Goal: Transaction & Acquisition: Purchase product/service

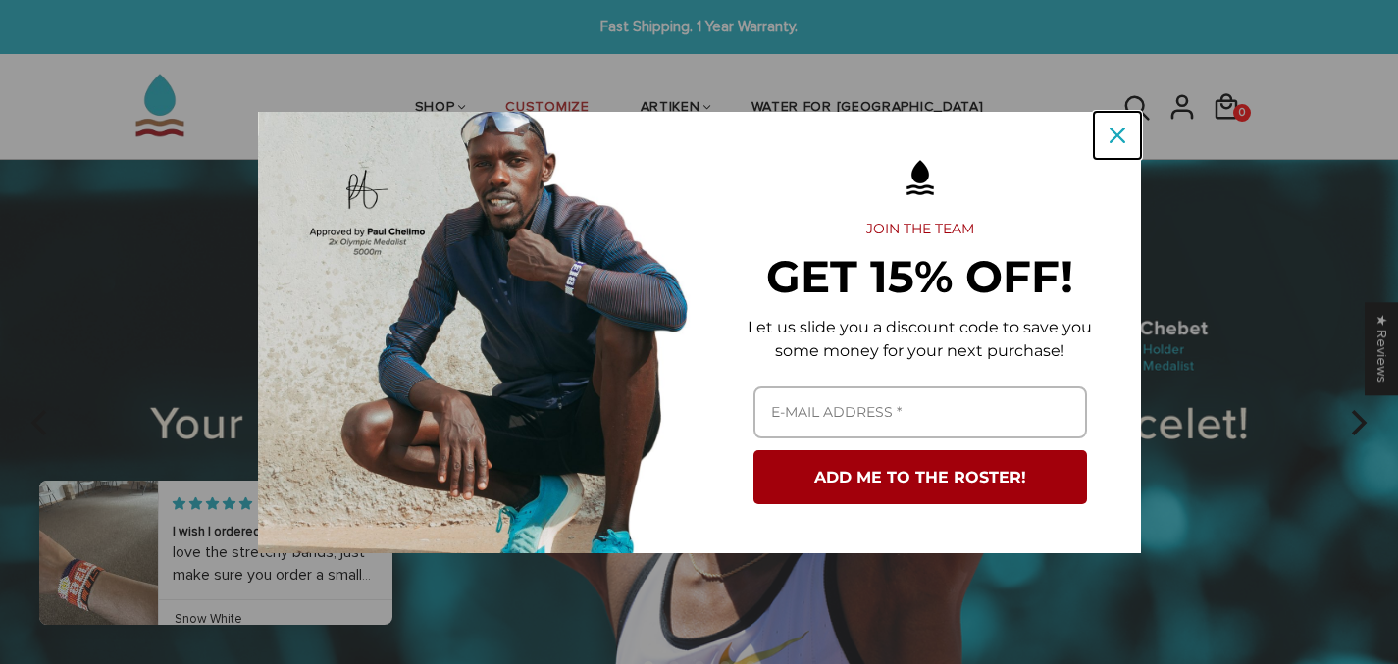
click at [1115, 135] on icon "close icon" at bounding box center [1118, 136] width 16 height 16
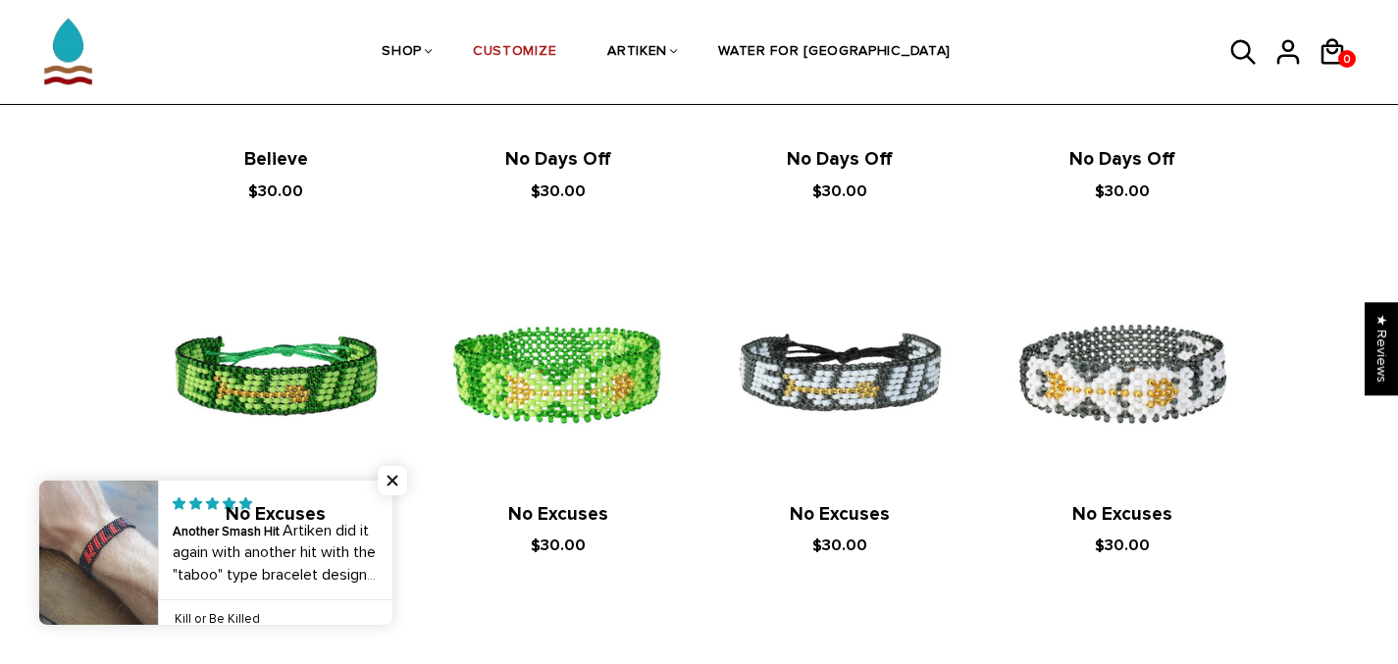
scroll to position [1671, 0]
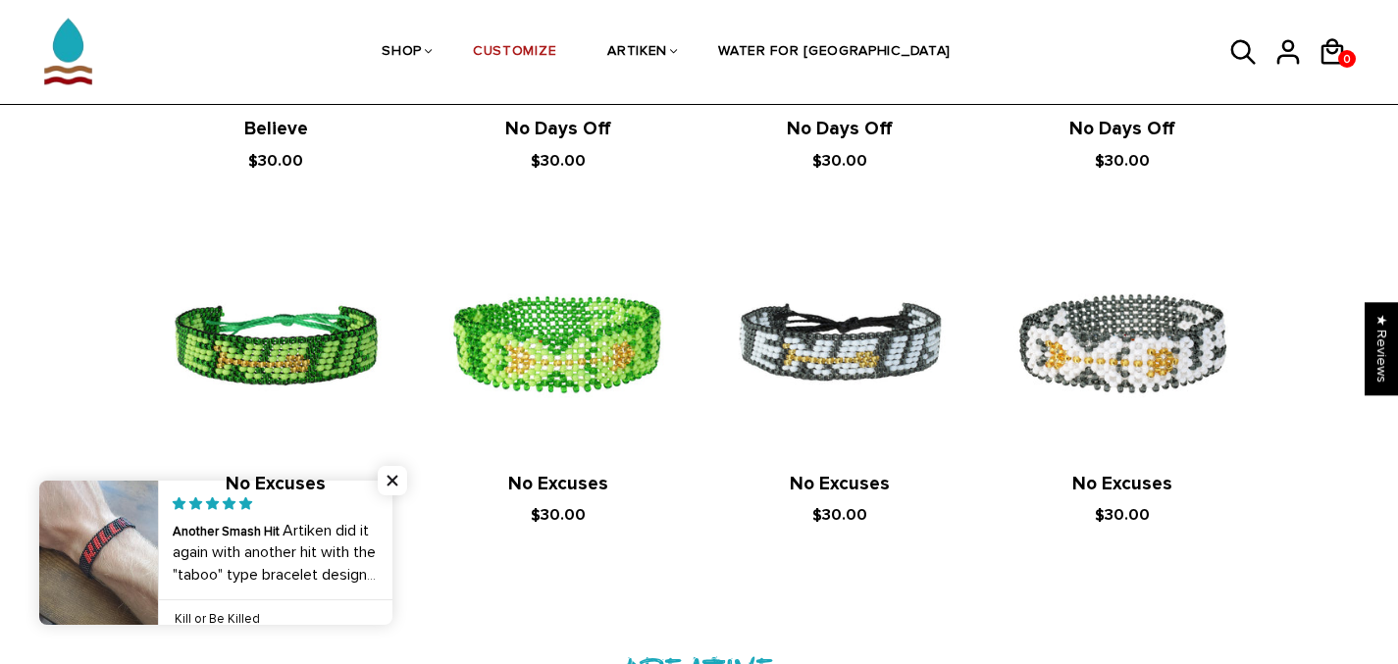
click at [391, 482] on h2 "No Excuses" at bounding box center [276, 485] width 243 height 24
click at [394, 480] on h2 "No Excuses" at bounding box center [276, 485] width 243 height 24
click at [391, 475] on h2 "No Excuses" at bounding box center [276, 485] width 243 height 24
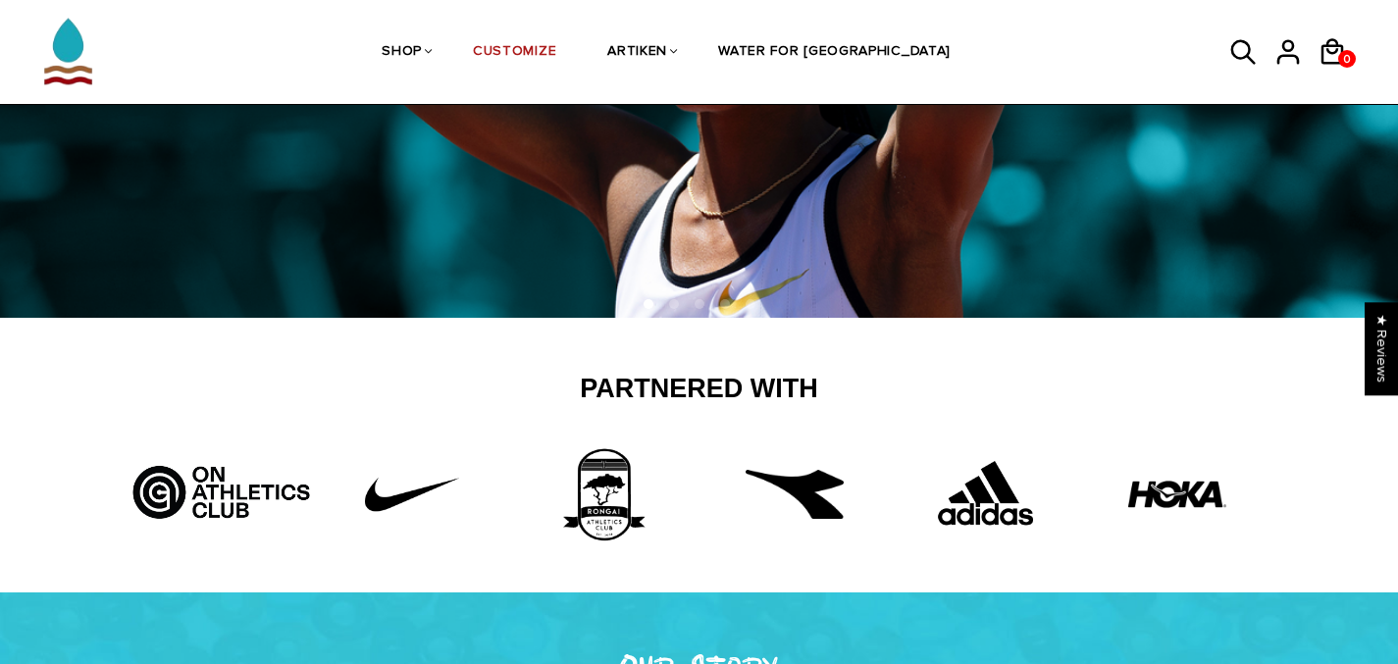
scroll to position [0, 0]
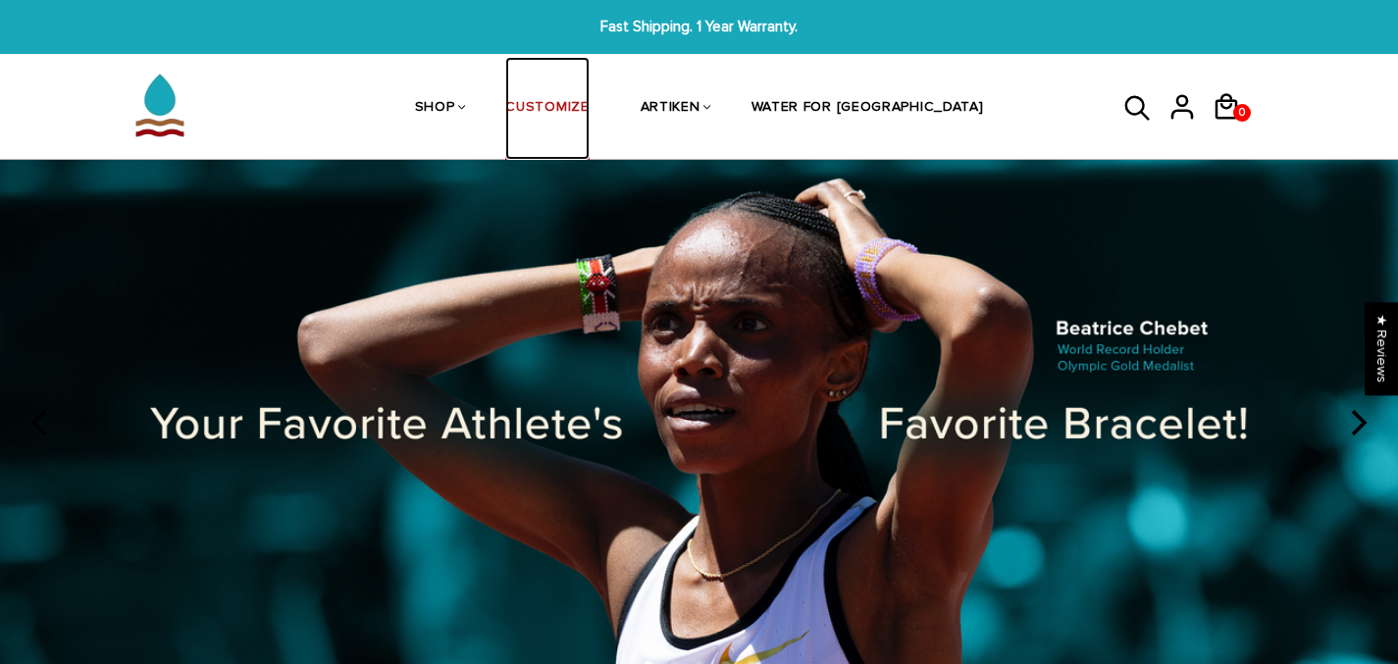
click at [589, 103] on link "CUSTOMIZE" at bounding box center [546, 109] width 83 height 104
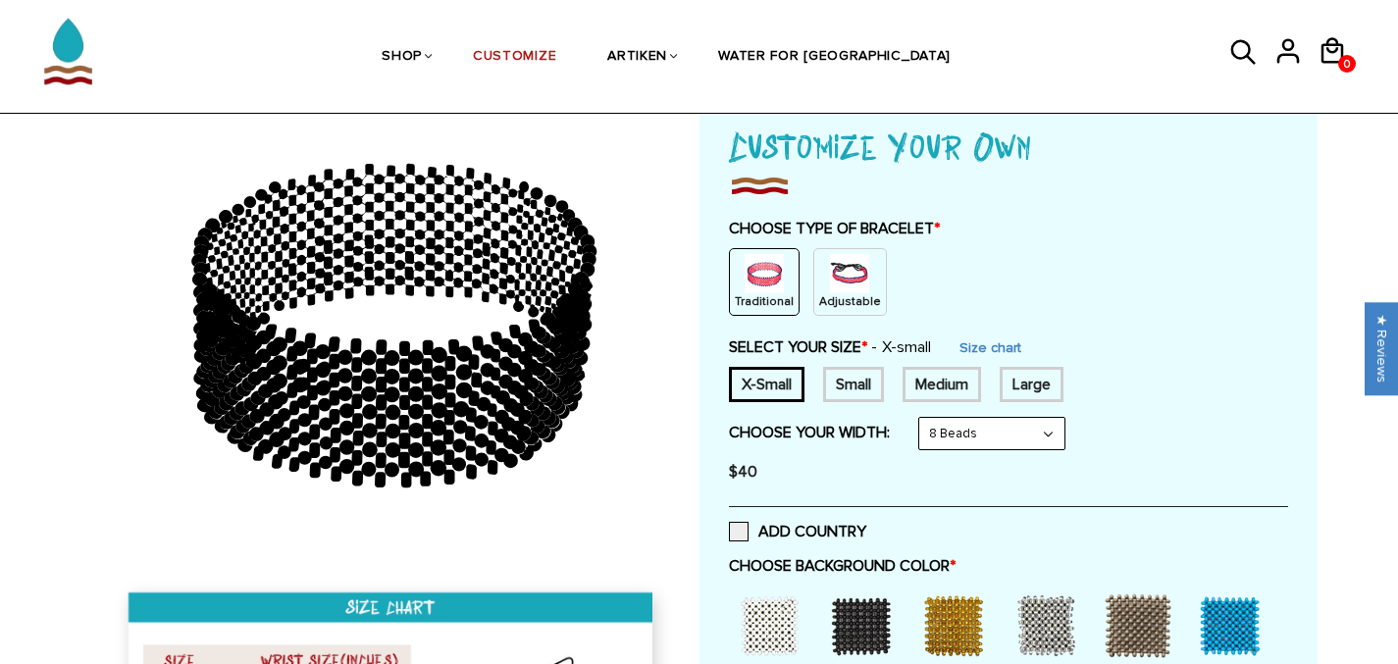
scroll to position [169, 0]
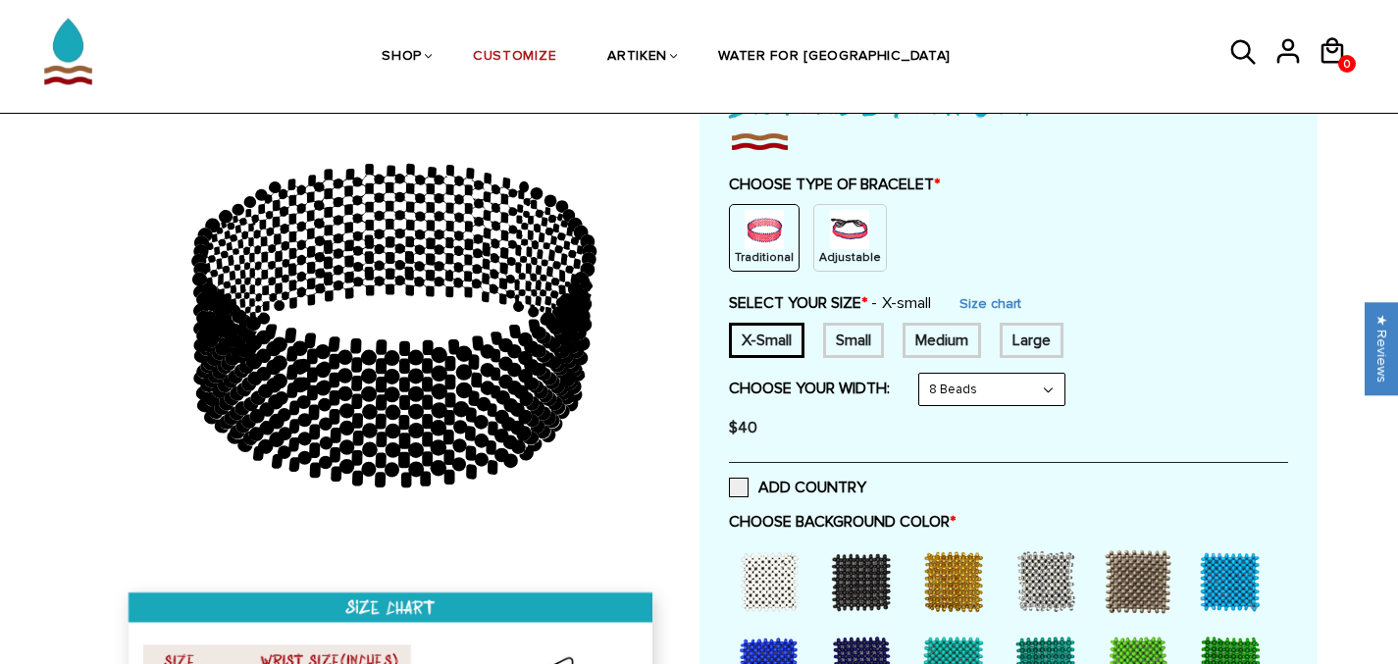
click at [843, 228] on img at bounding box center [849, 229] width 39 height 39
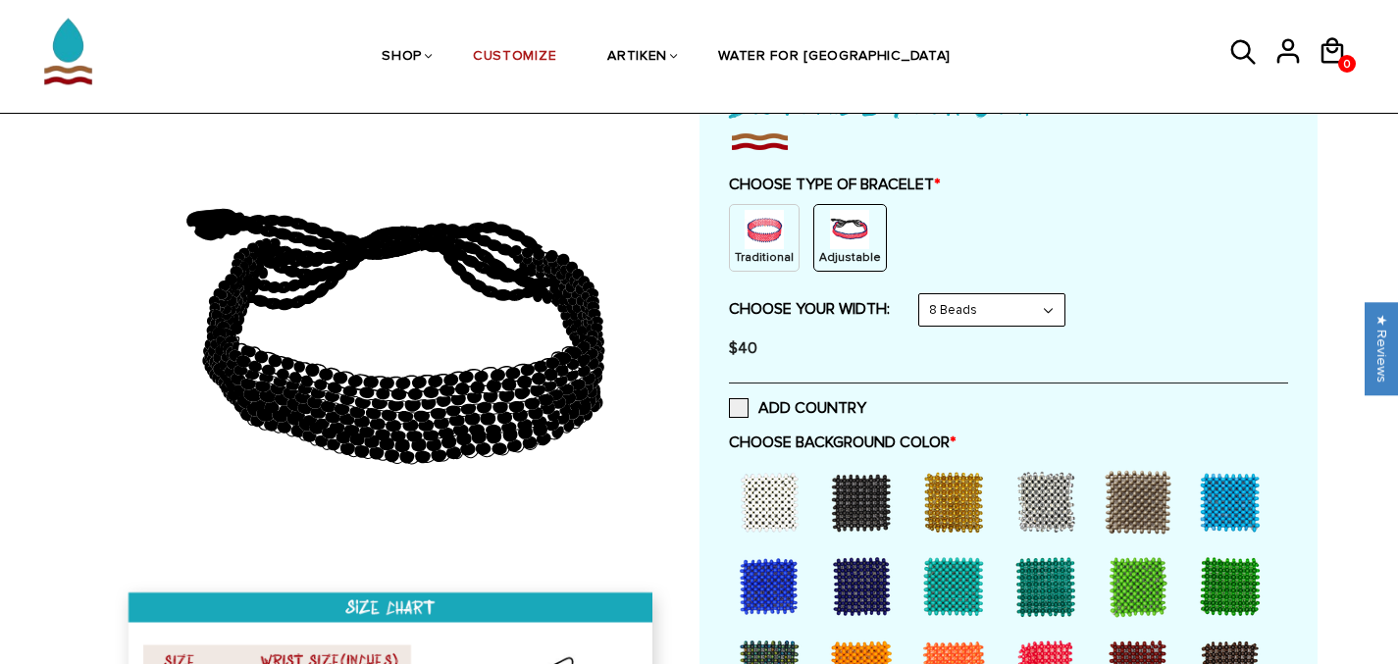
click at [987, 304] on select "8 Beads 6 Beads 10 Beads" at bounding box center [992, 309] width 145 height 31
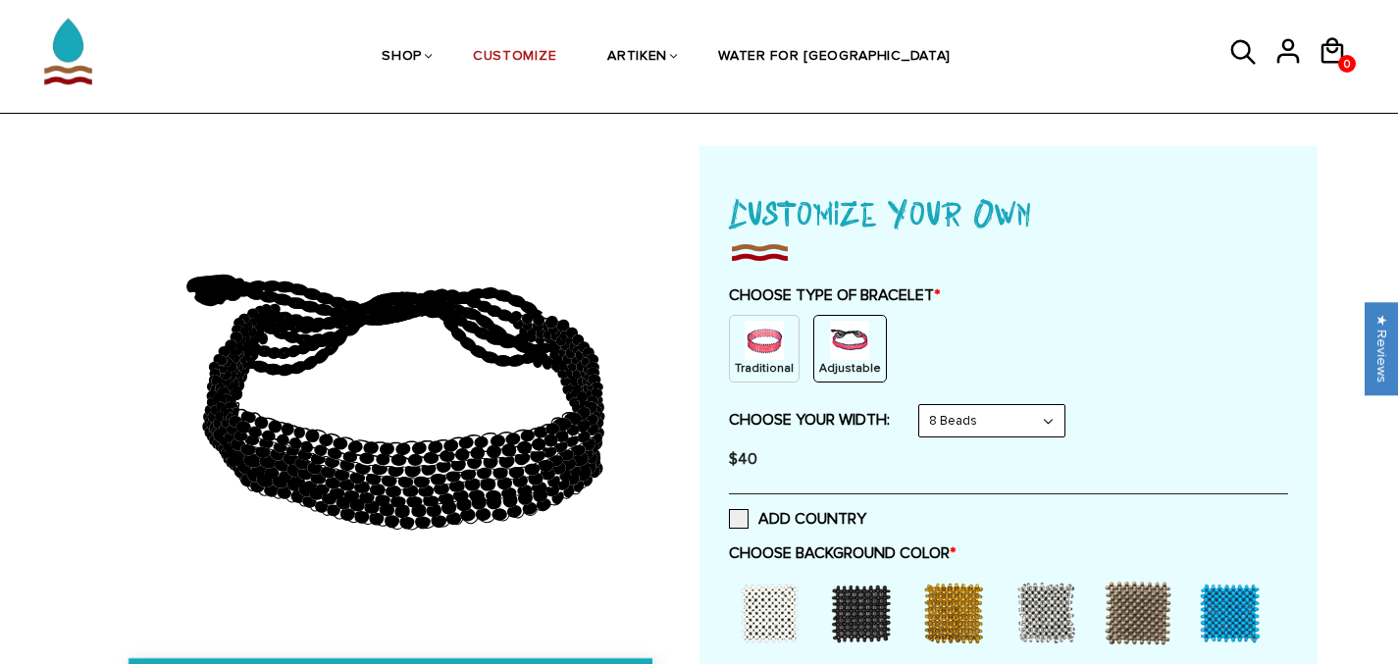
scroll to position [42, 0]
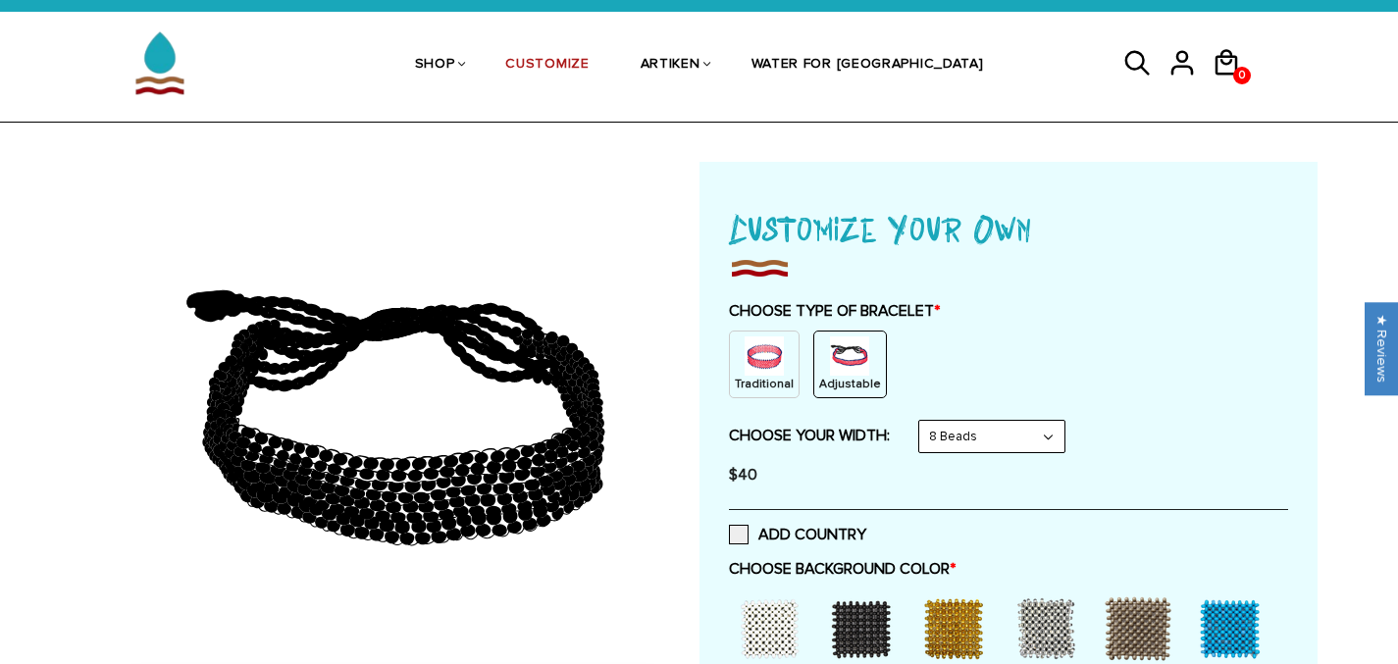
click at [830, 356] on img at bounding box center [849, 356] width 39 height 39
click at [974, 450] on select "8 Beads 6 Beads 10 Beads" at bounding box center [992, 436] width 145 height 31
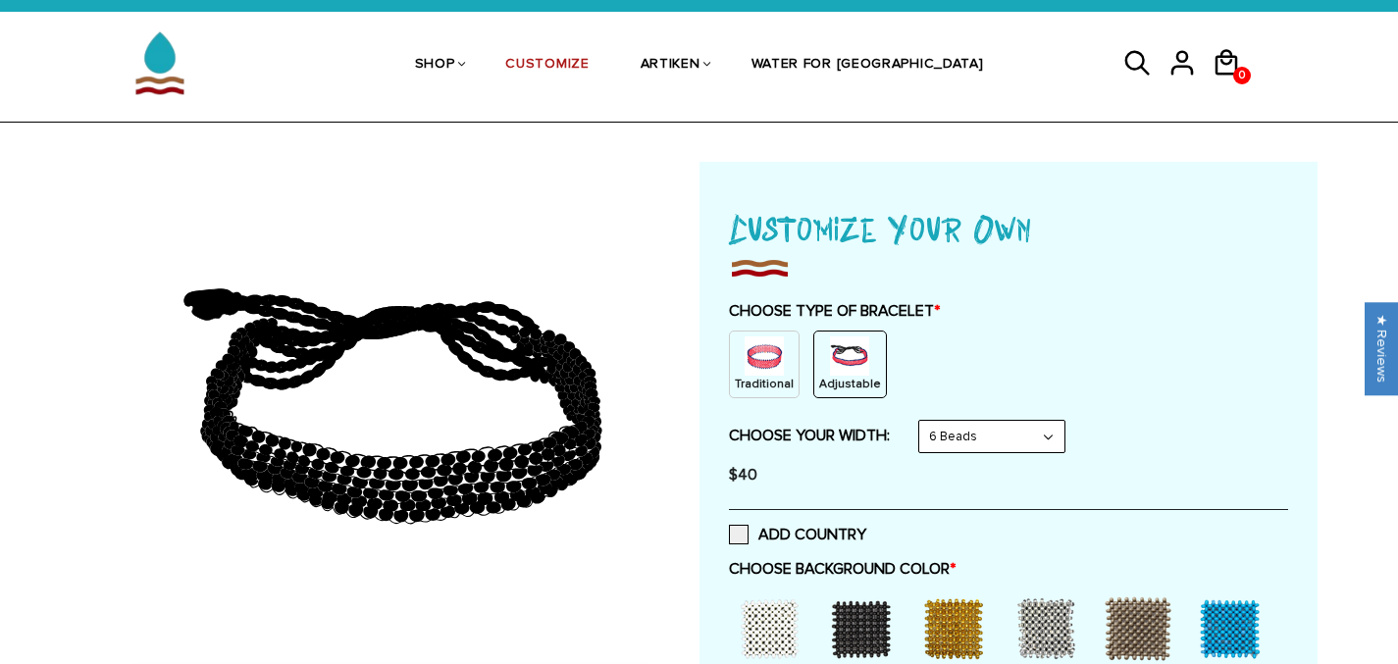
click at [979, 439] on select "8 Beads 6 Beads 10 Beads" at bounding box center [992, 436] width 145 height 31
select select "8-beads"
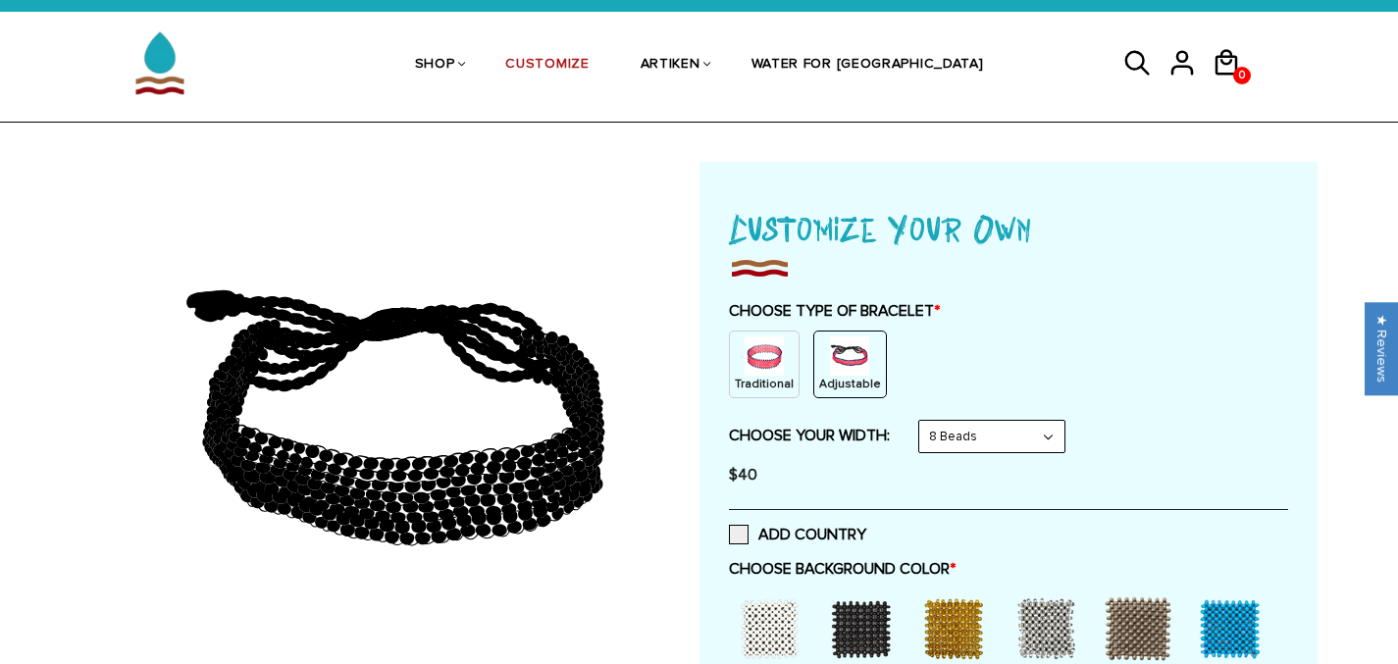
click at [865, 459] on div "$40" at bounding box center [1008, 474] width 559 height 39
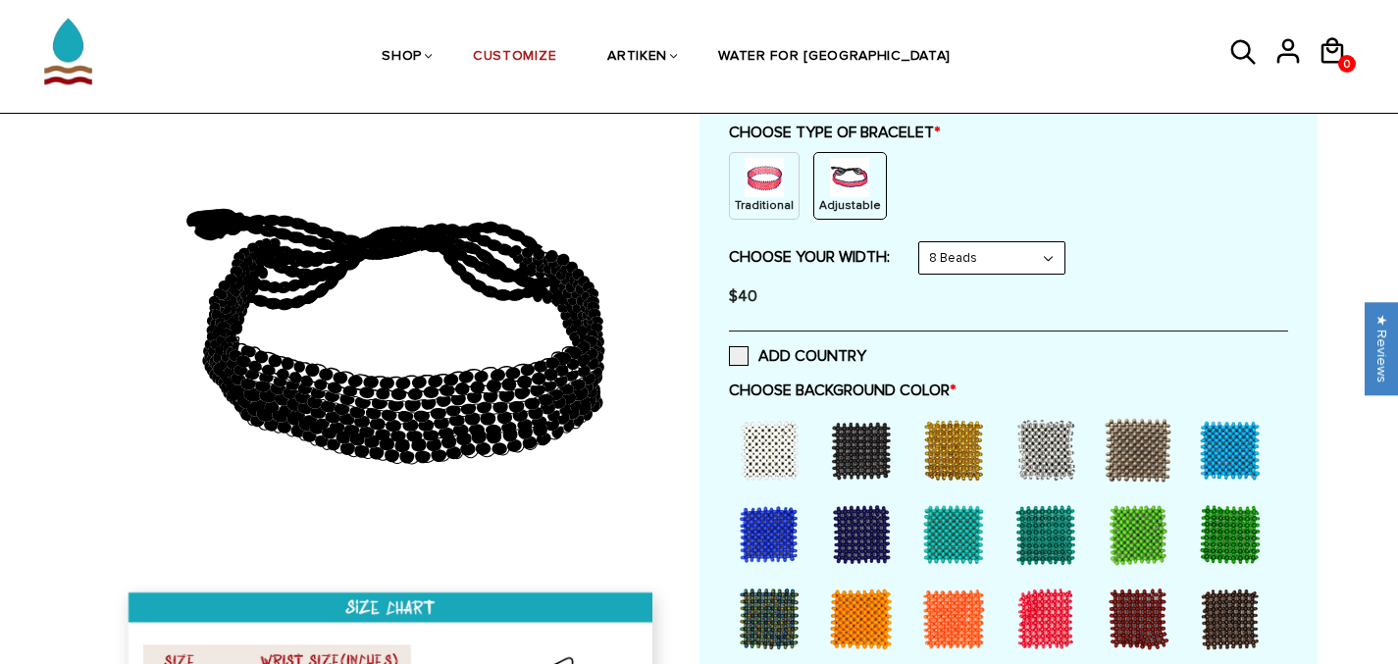
scroll to position [240, 0]
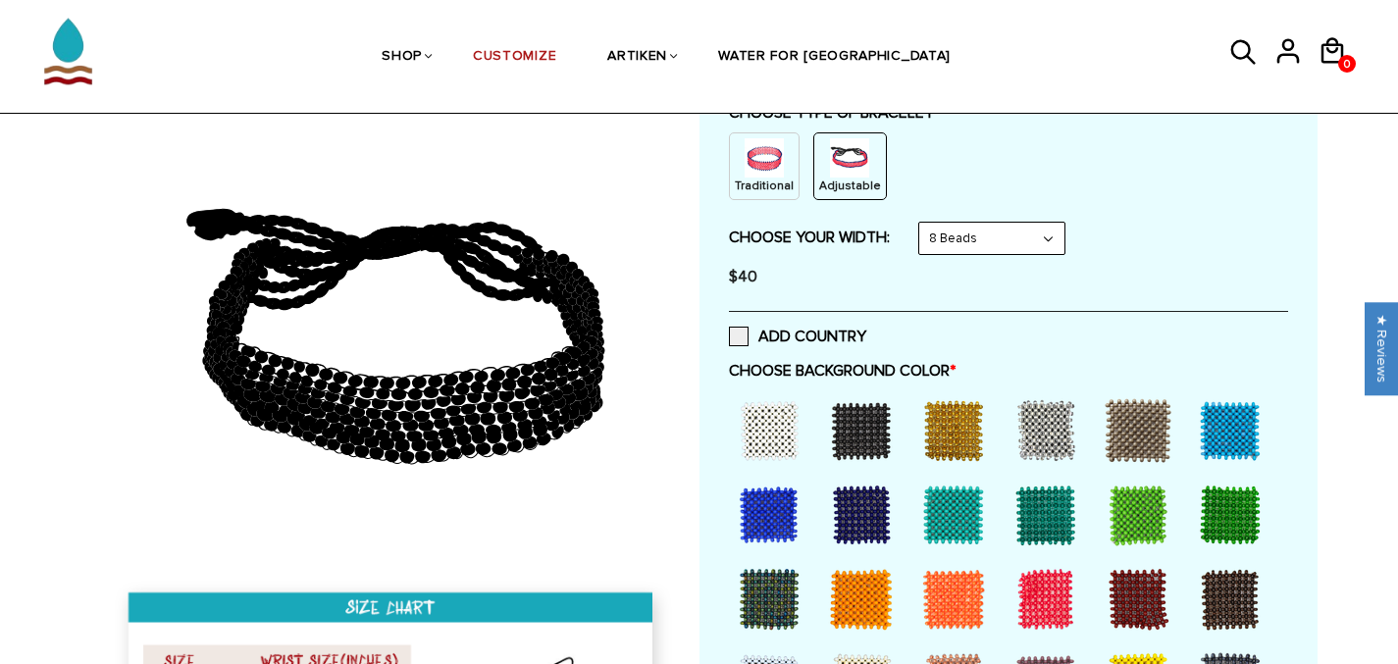
click at [1238, 405] on div at bounding box center [1230, 431] width 79 height 79
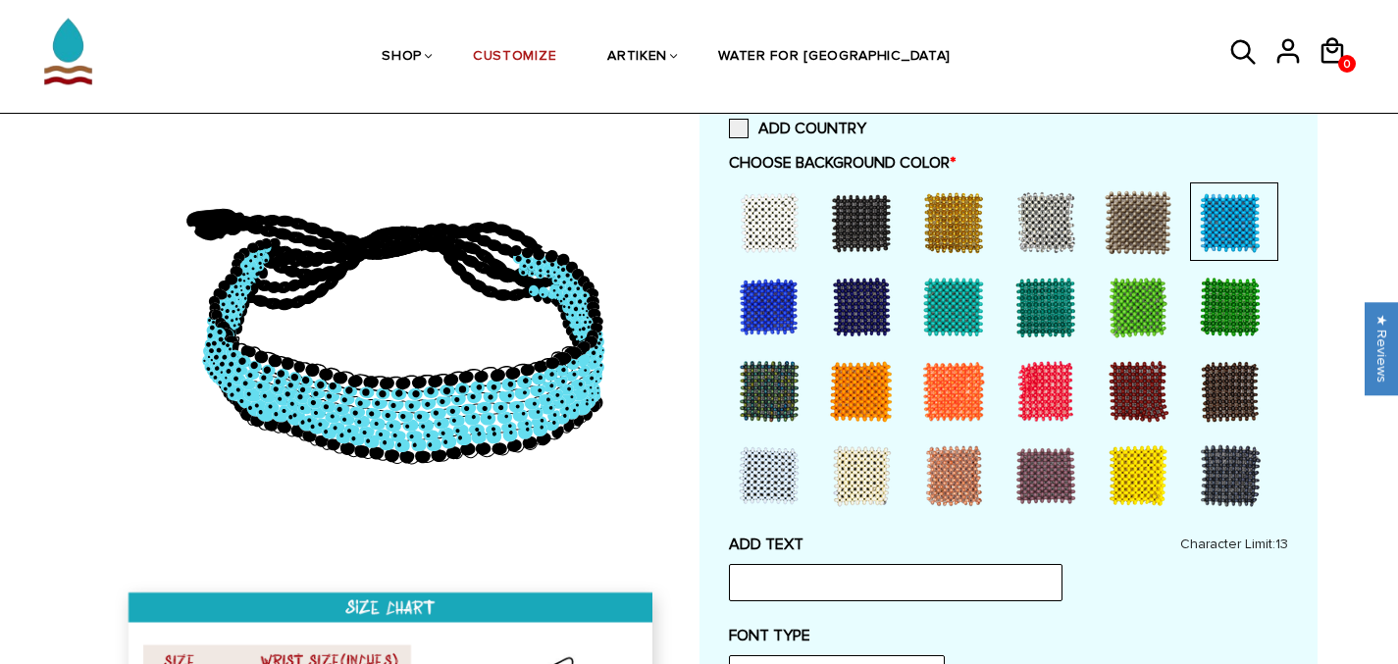
scroll to position [452, 0]
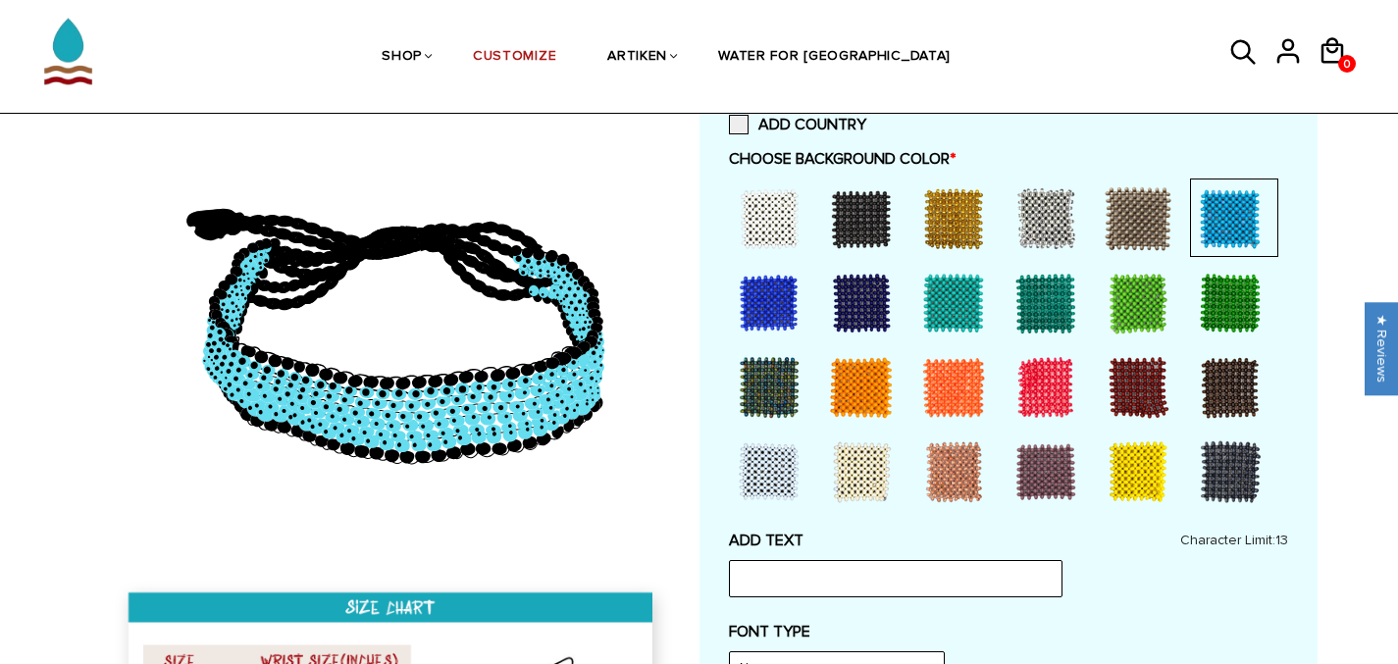
click at [769, 320] on div at bounding box center [769, 303] width 79 height 79
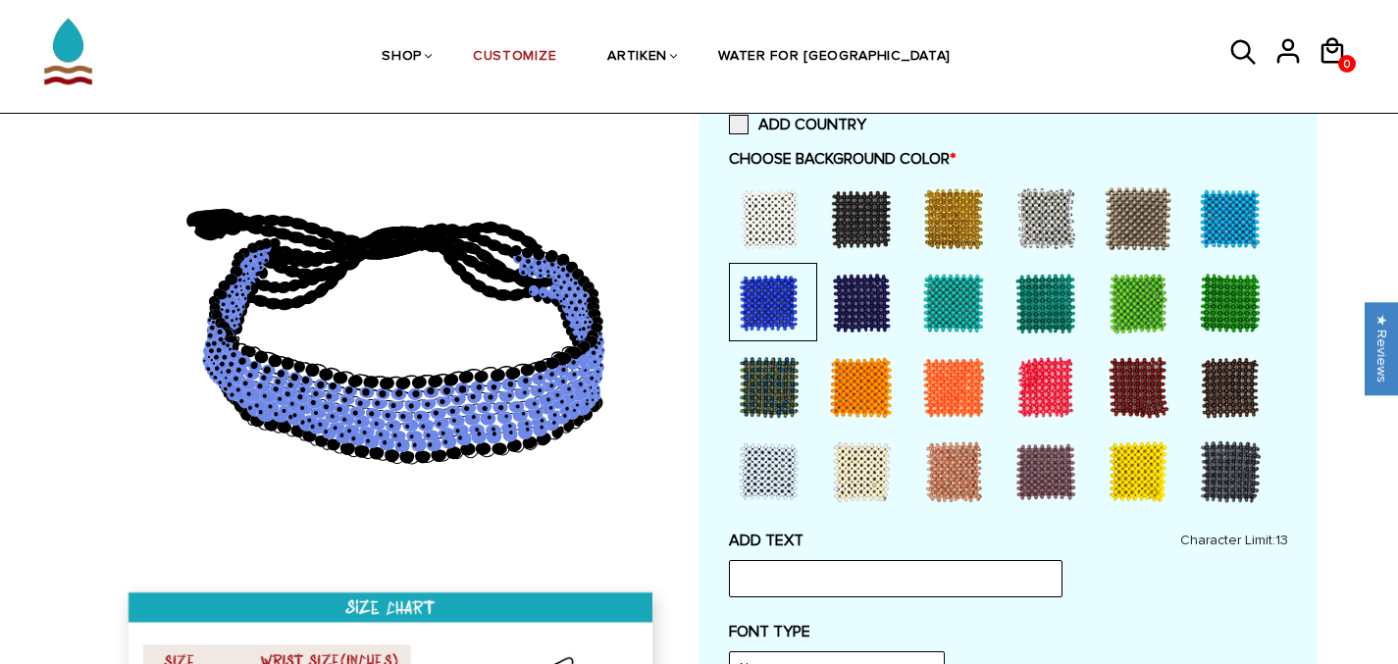
click at [1217, 216] on div at bounding box center [1230, 219] width 79 height 79
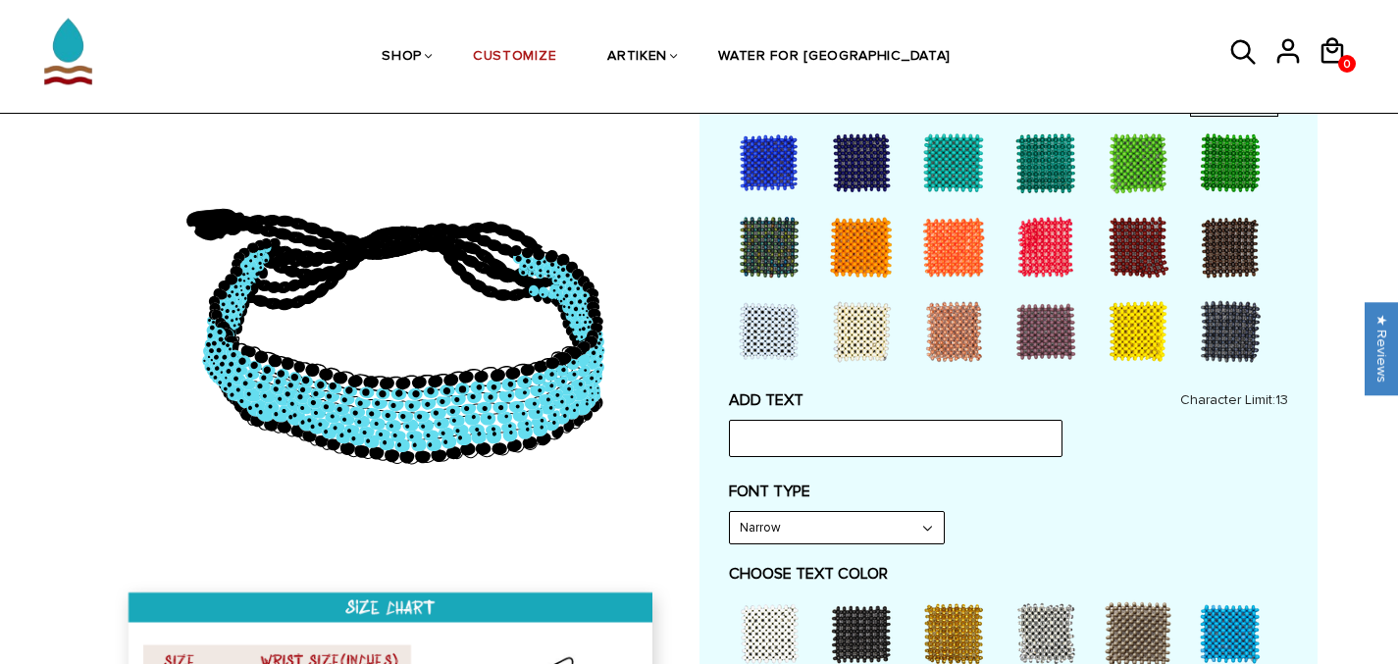
scroll to position [596, 0]
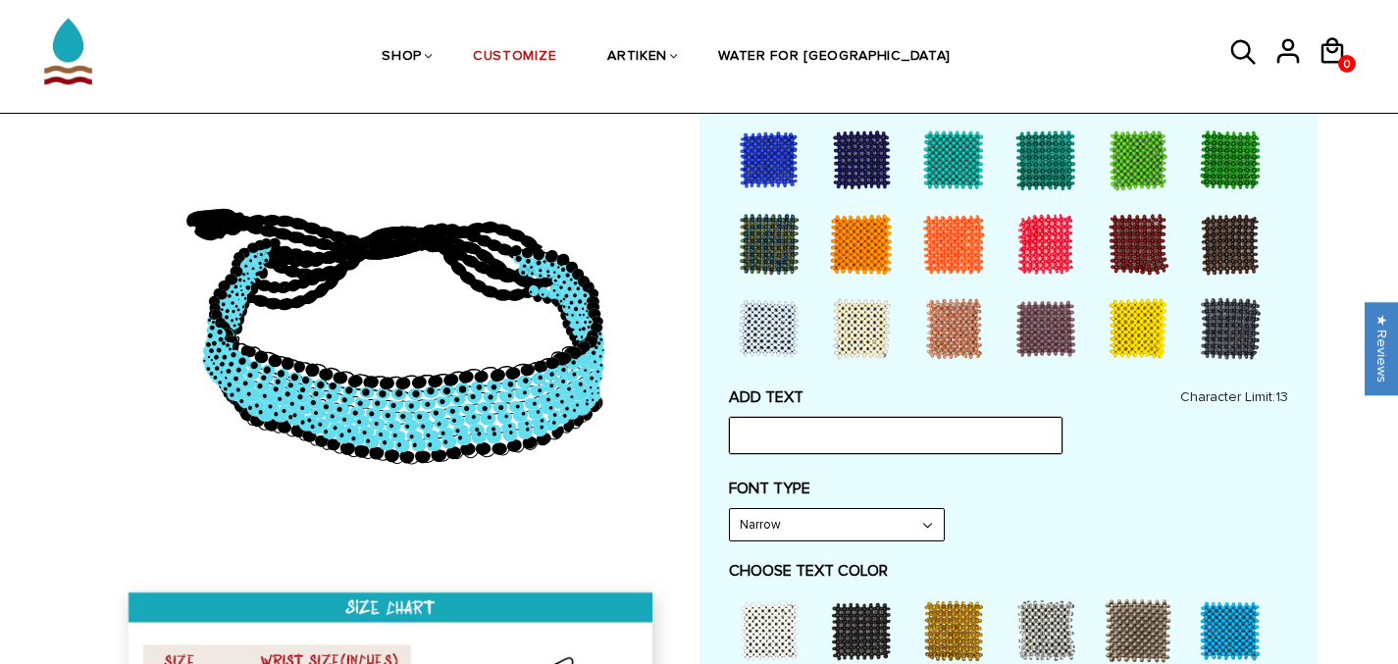
click at [884, 439] on input "text" at bounding box center [896, 435] width 334 height 37
type input "1000 MILES"
click at [909, 533] on select "Narrow Bold" at bounding box center [837, 524] width 214 height 31
select select "Bold"
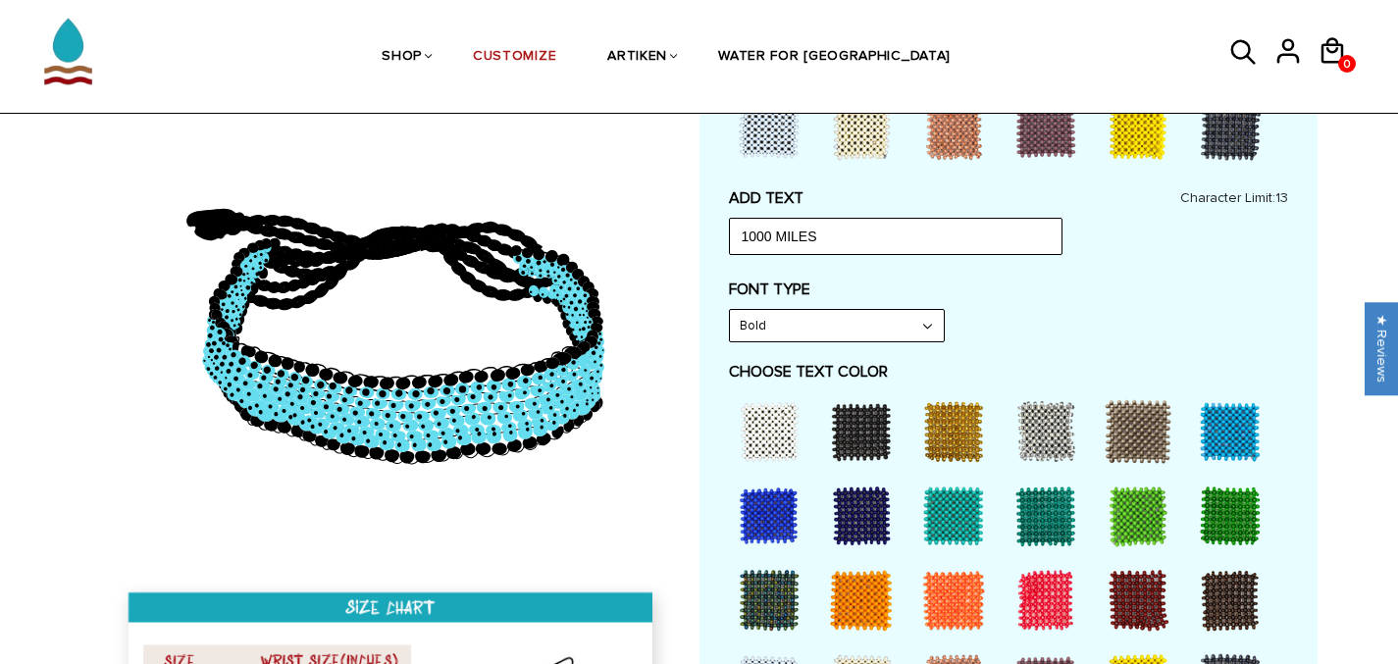
scroll to position [797, 0]
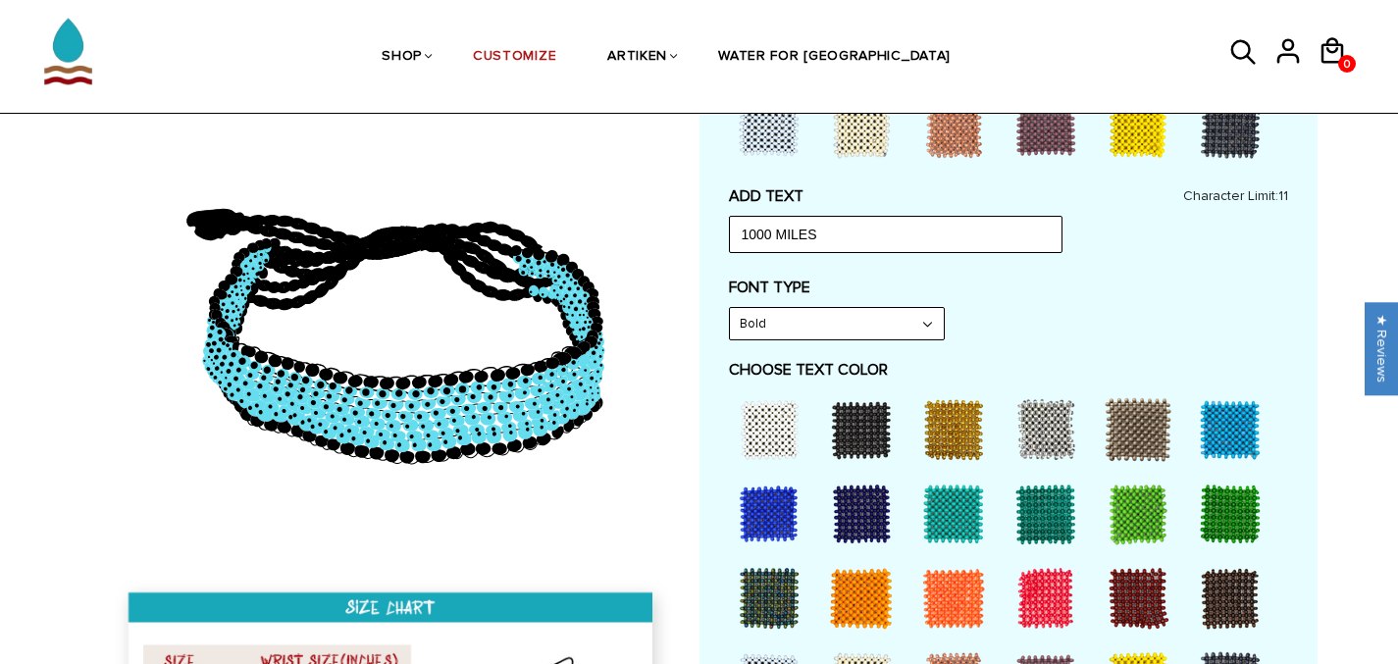
click at [865, 504] on div at bounding box center [861, 514] width 79 height 79
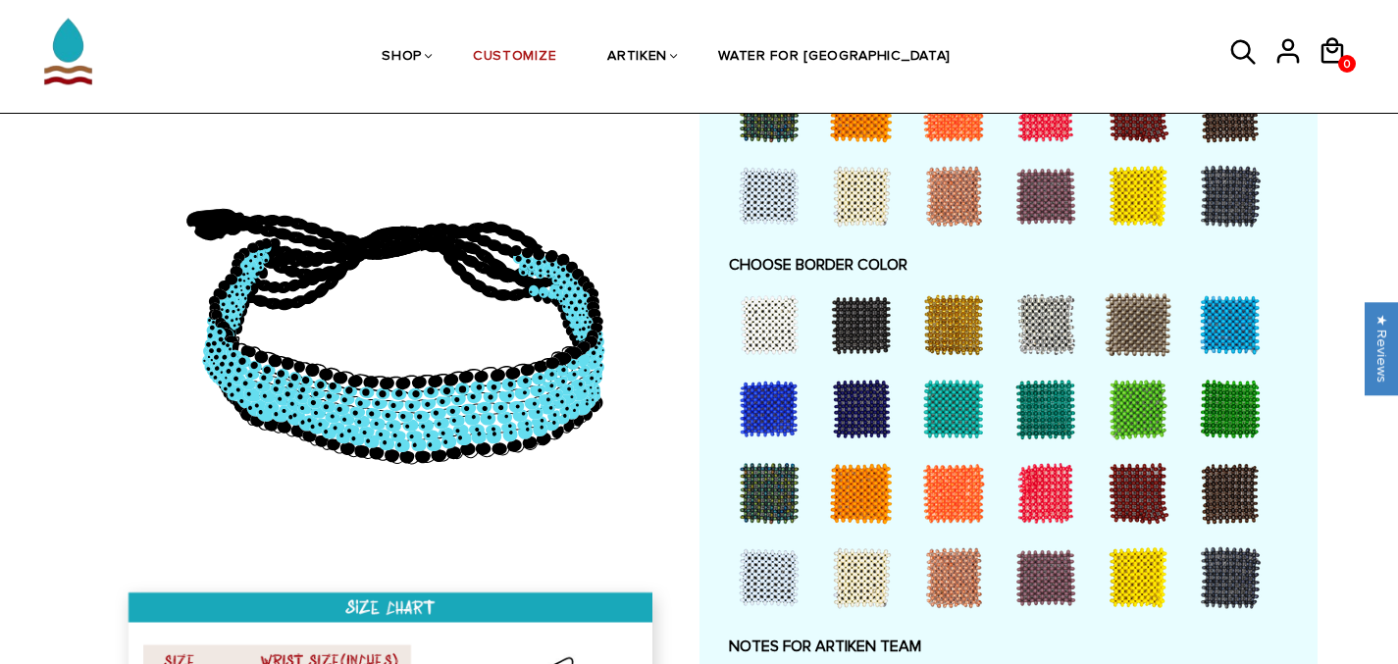
scroll to position [1285, 0]
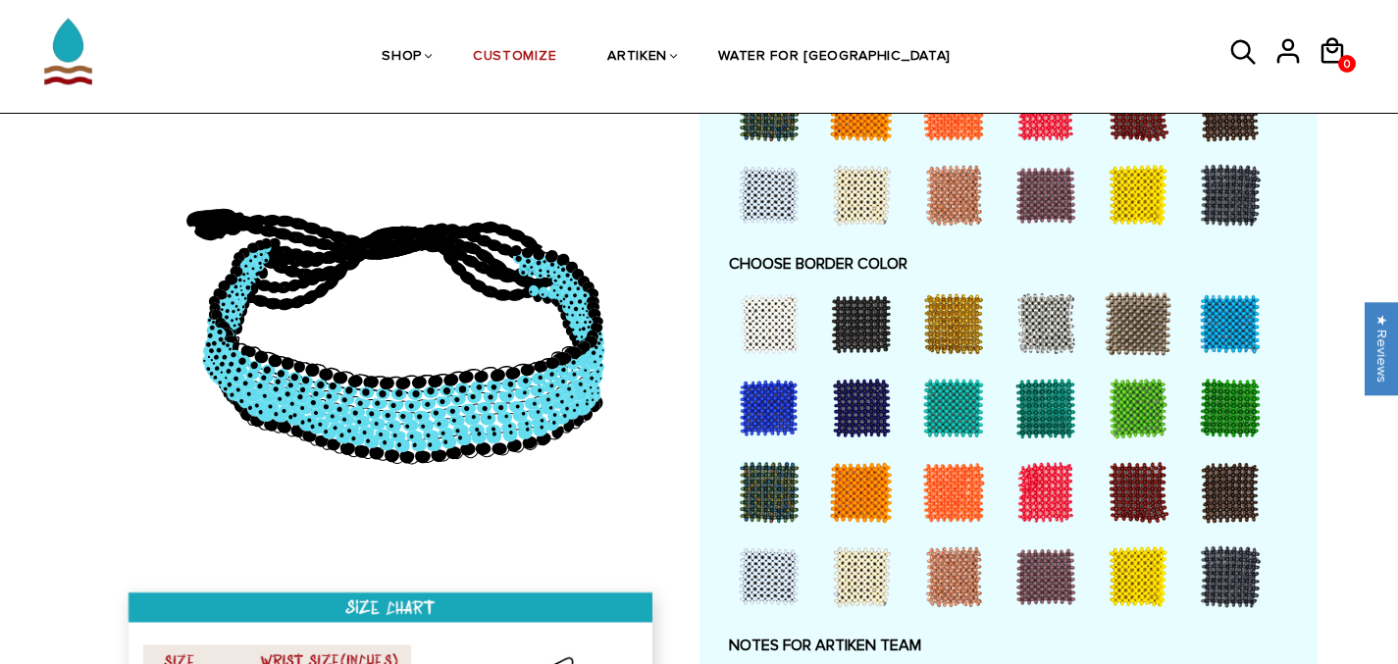
click at [857, 334] on div at bounding box center [861, 324] width 79 height 79
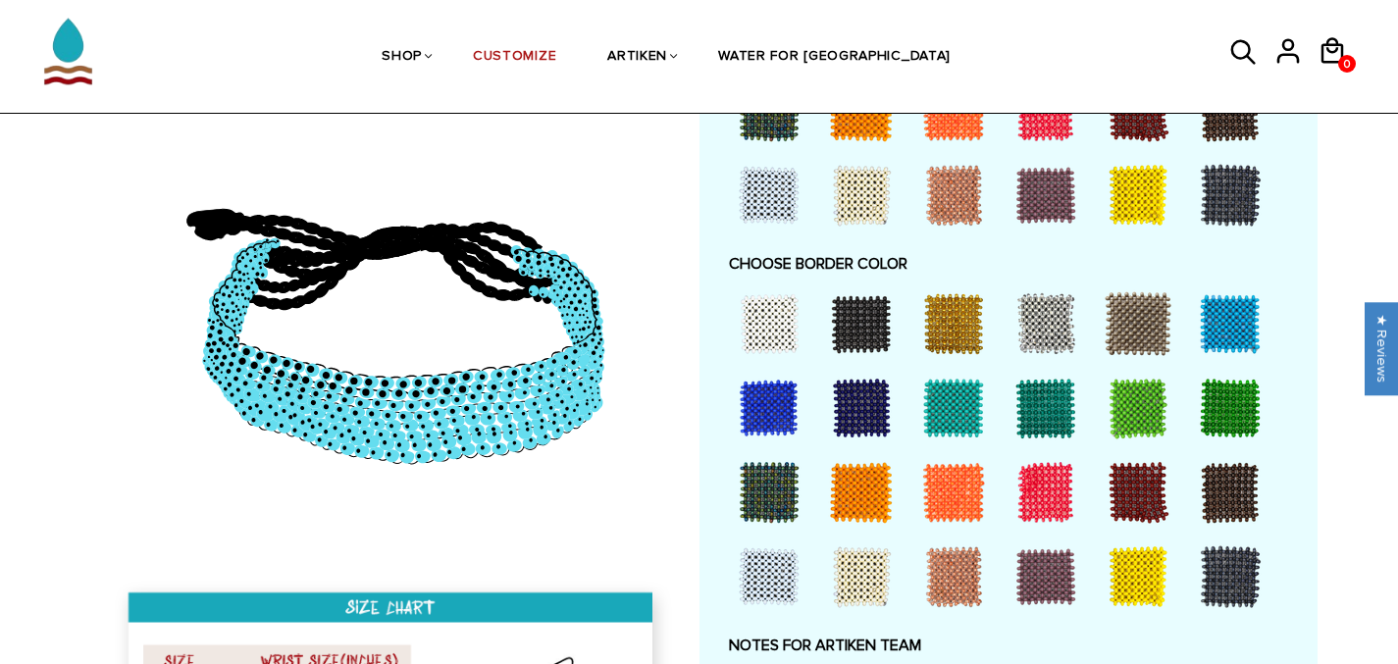
click at [863, 313] on div at bounding box center [861, 324] width 79 height 79
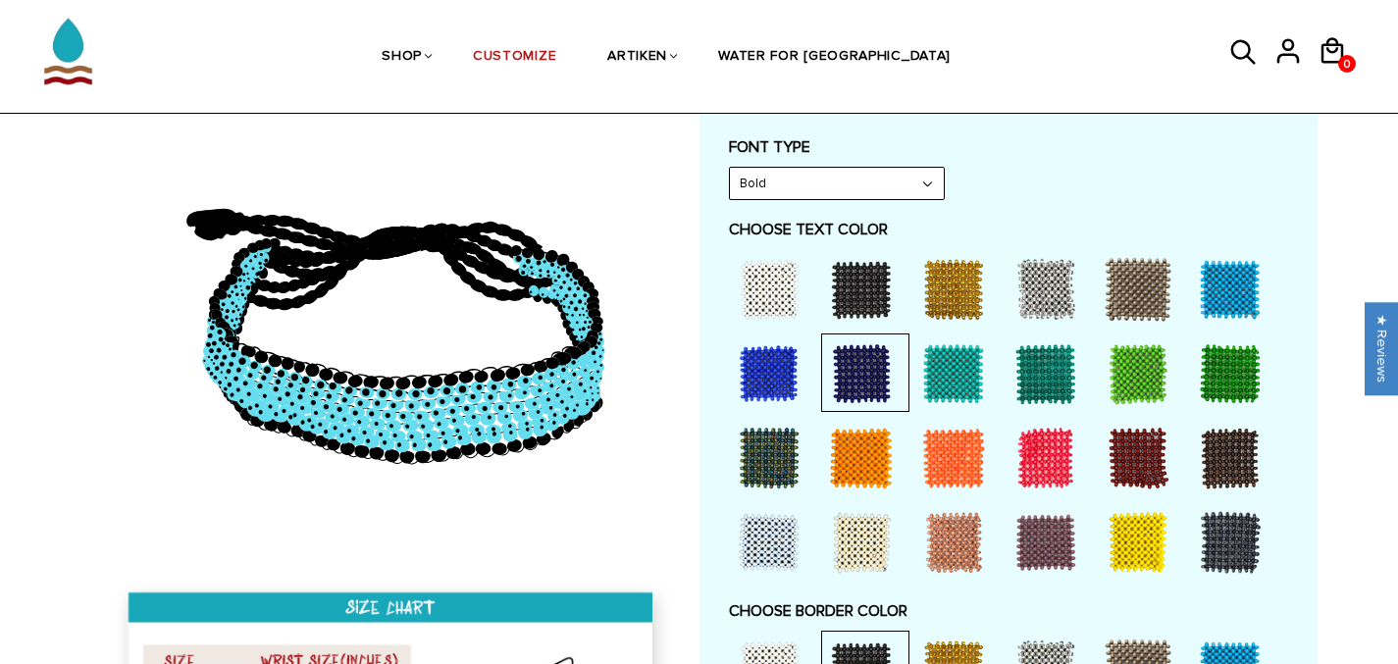
scroll to position [935, 0]
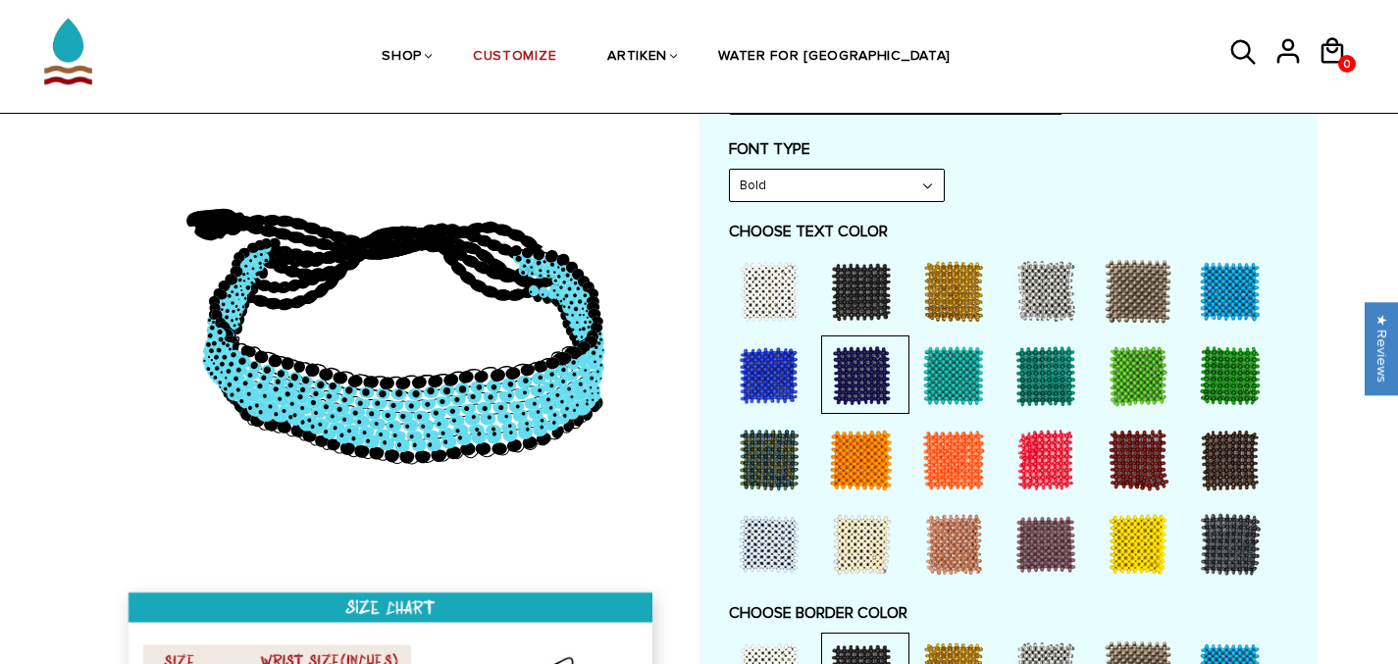
click at [867, 293] on div at bounding box center [861, 291] width 79 height 79
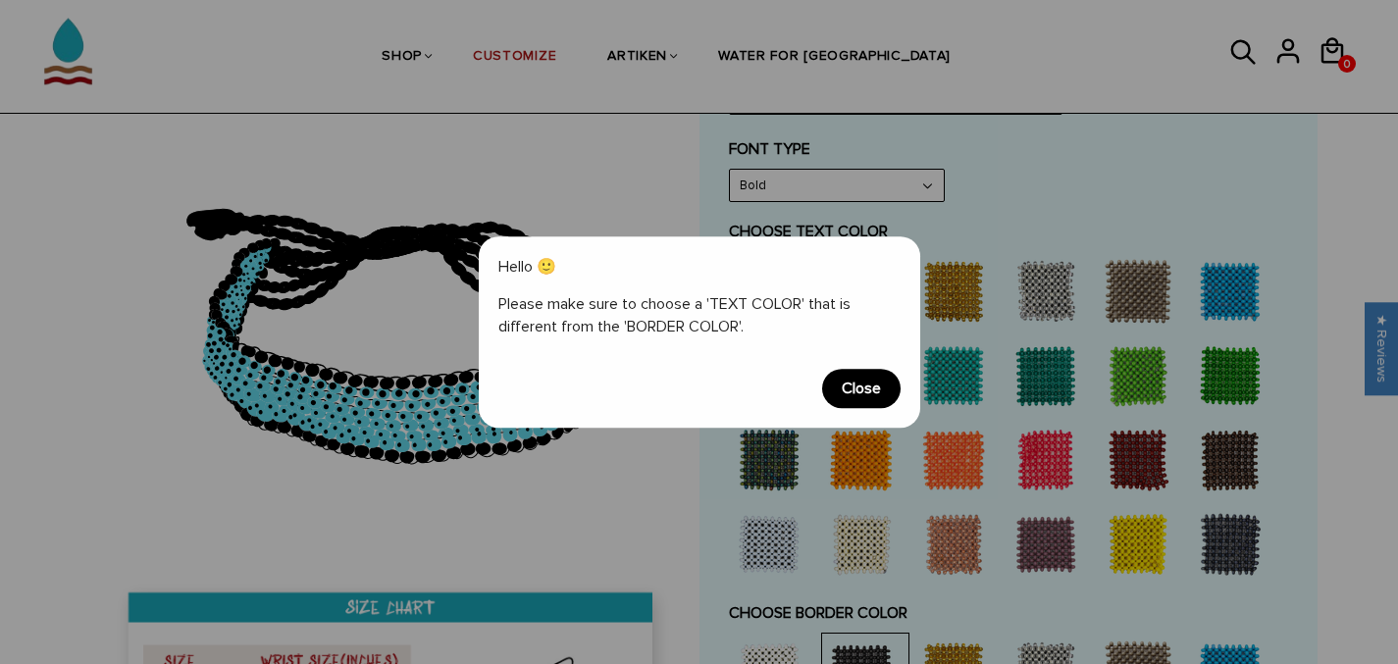
click at [864, 389] on span "Close" at bounding box center [861, 388] width 79 height 39
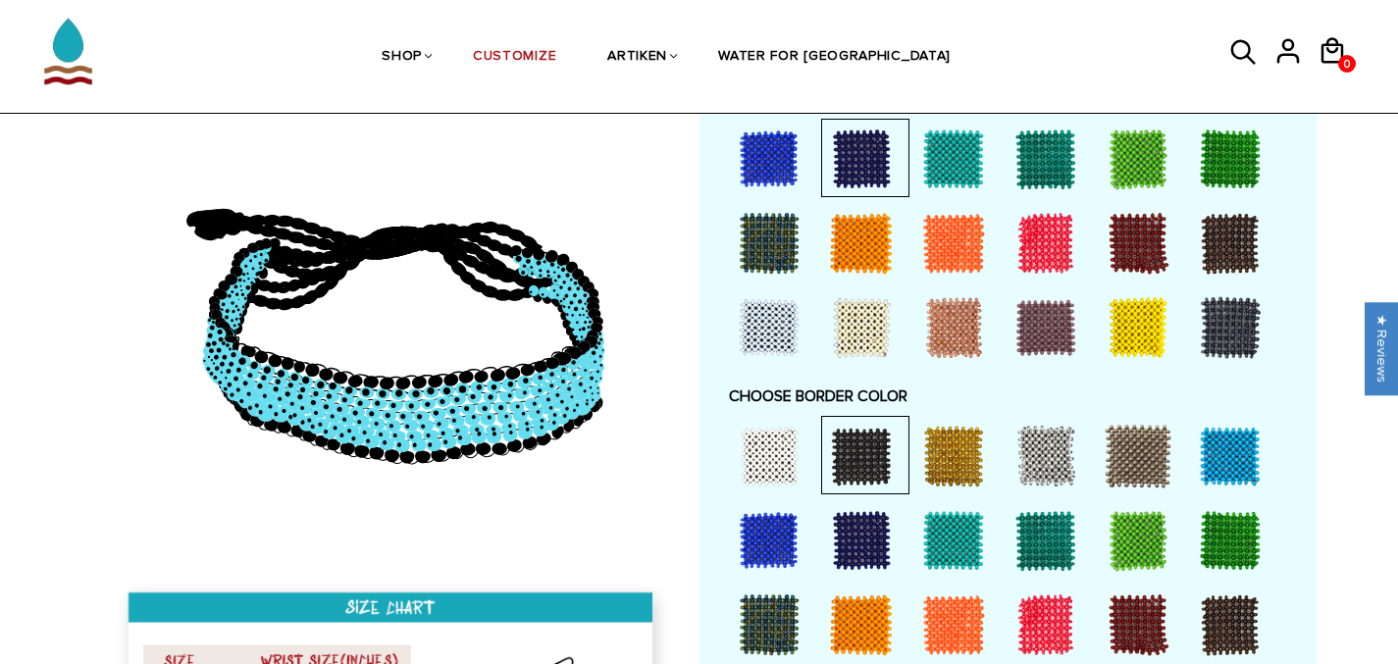
scroll to position [1167, 0]
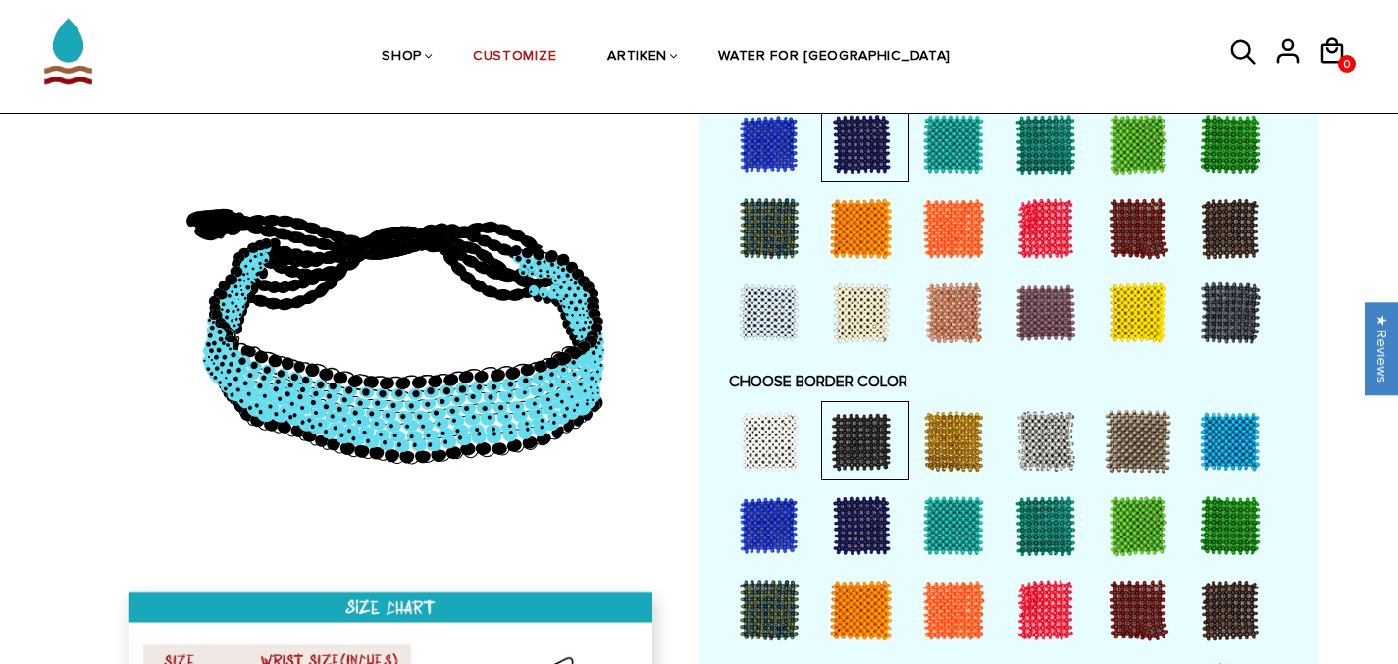
click at [771, 437] on div at bounding box center [769, 441] width 79 height 79
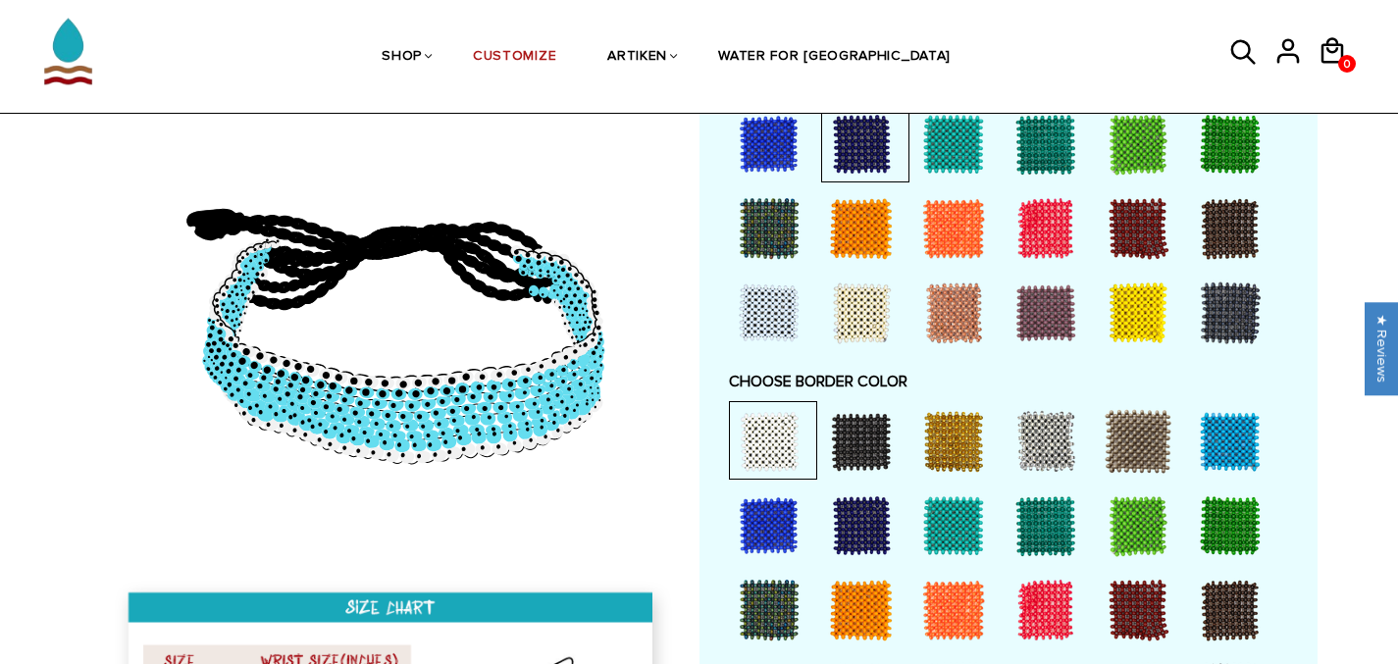
click at [1222, 441] on div at bounding box center [1230, 441] width 79 height 79
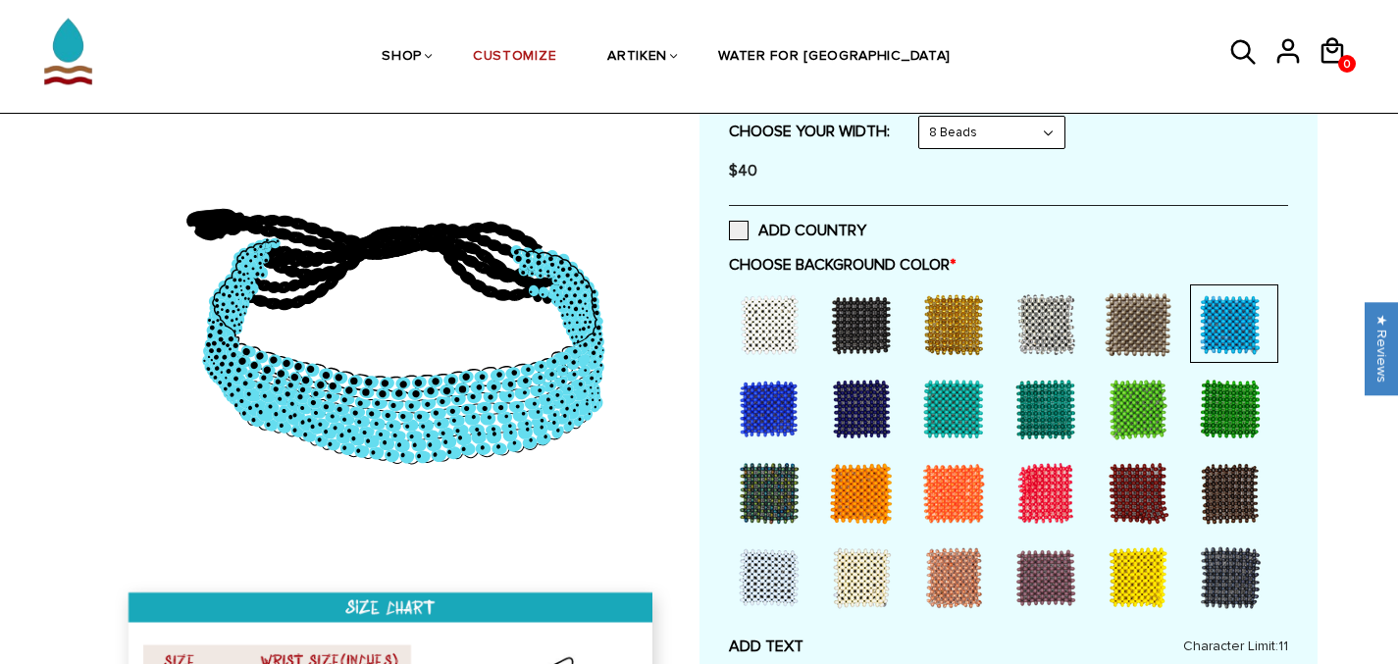
scroll to position [351, 0]
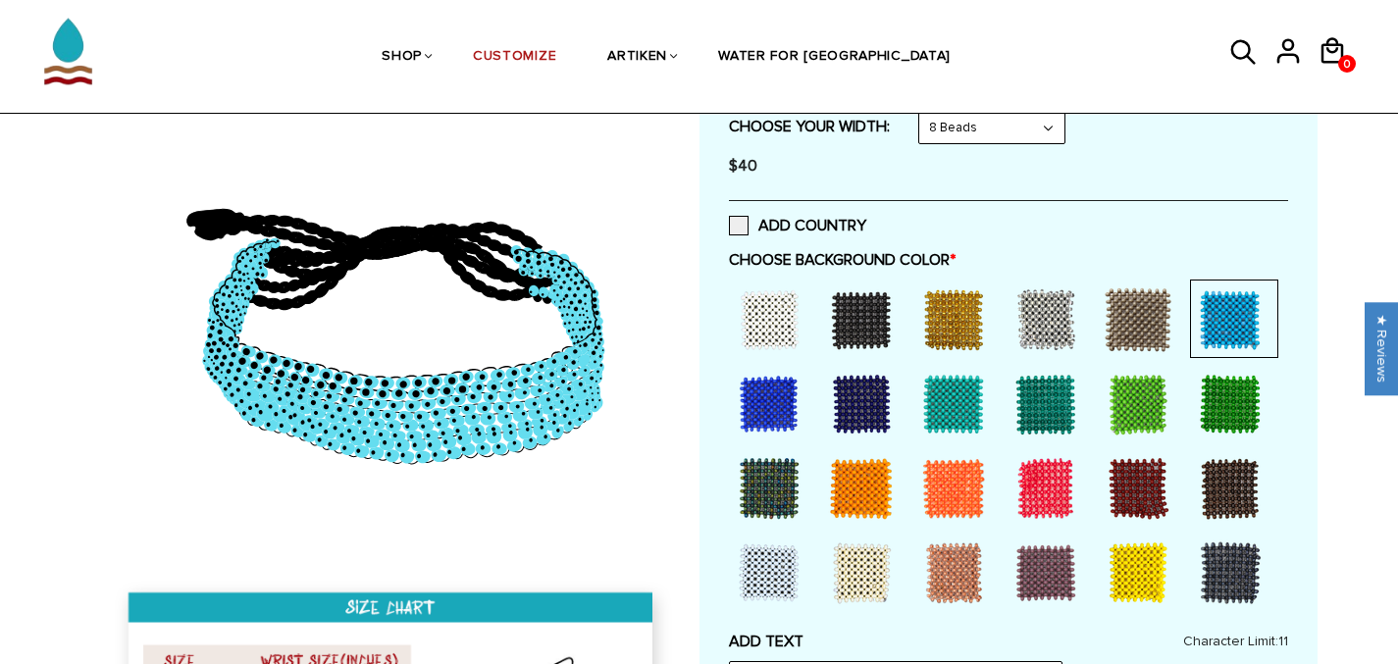
click at [859, 403] on div at bounding box center [861, 404] width 79 height 79
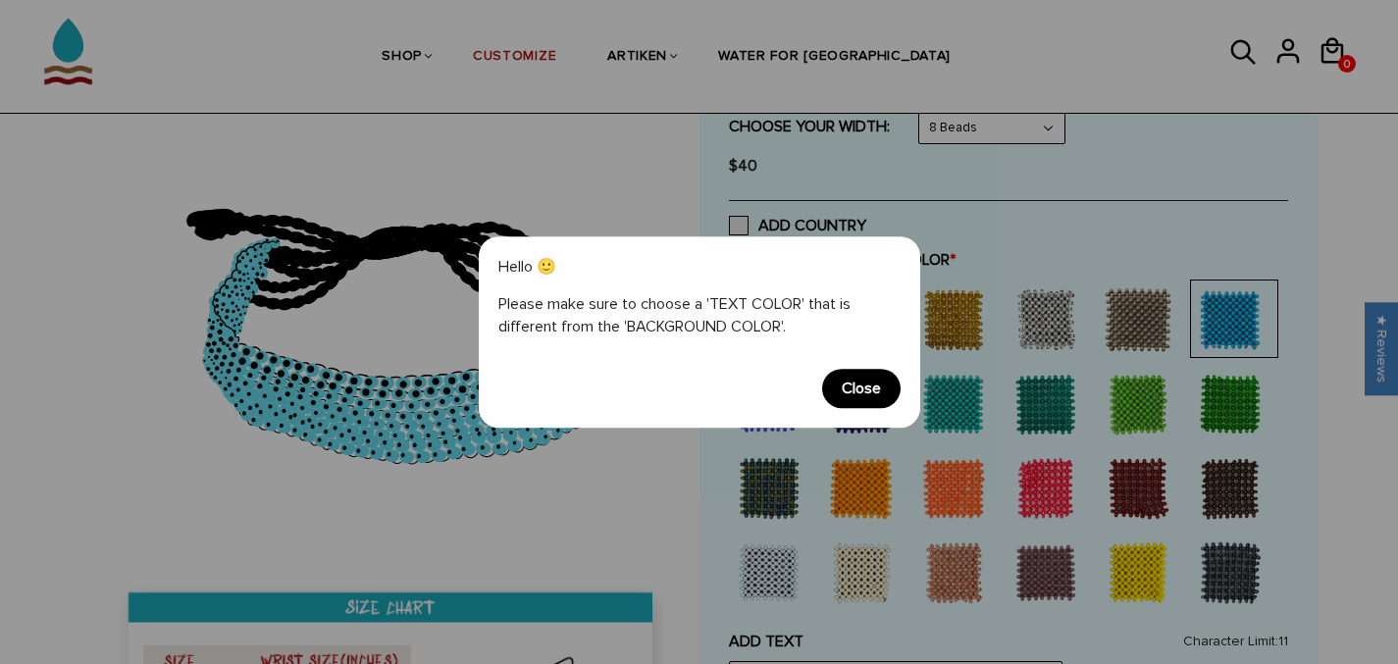
click at [859, 386] on span "Close" at bounding box center [861, 388] width 79 height 39
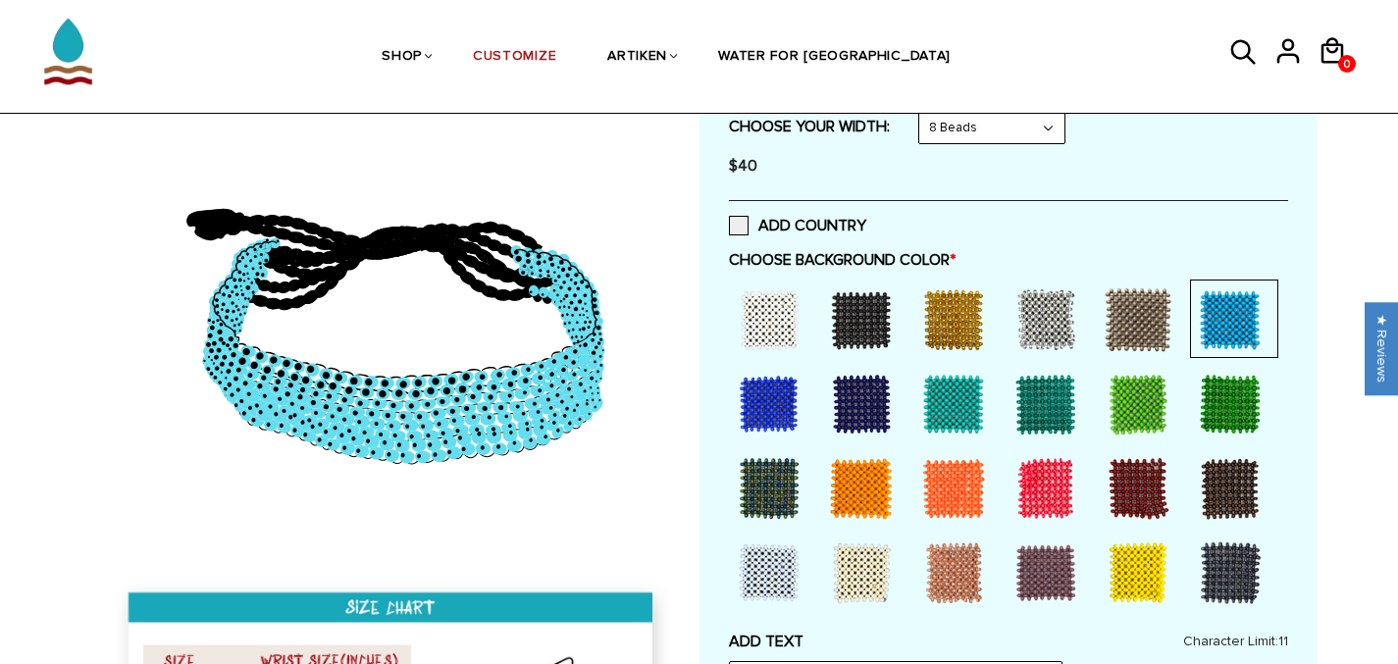
click at [784, 400] on div at bounding box center [769, 404] width 79 height 79
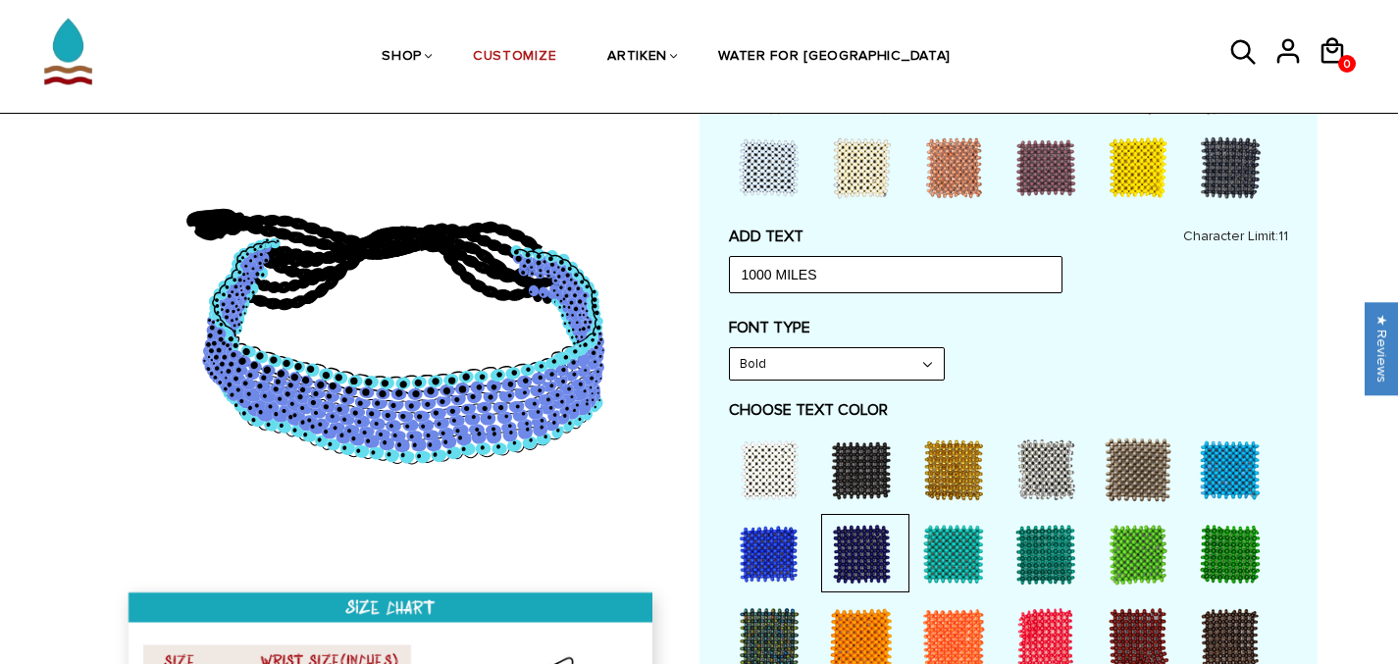
scroll to position [764, 0]
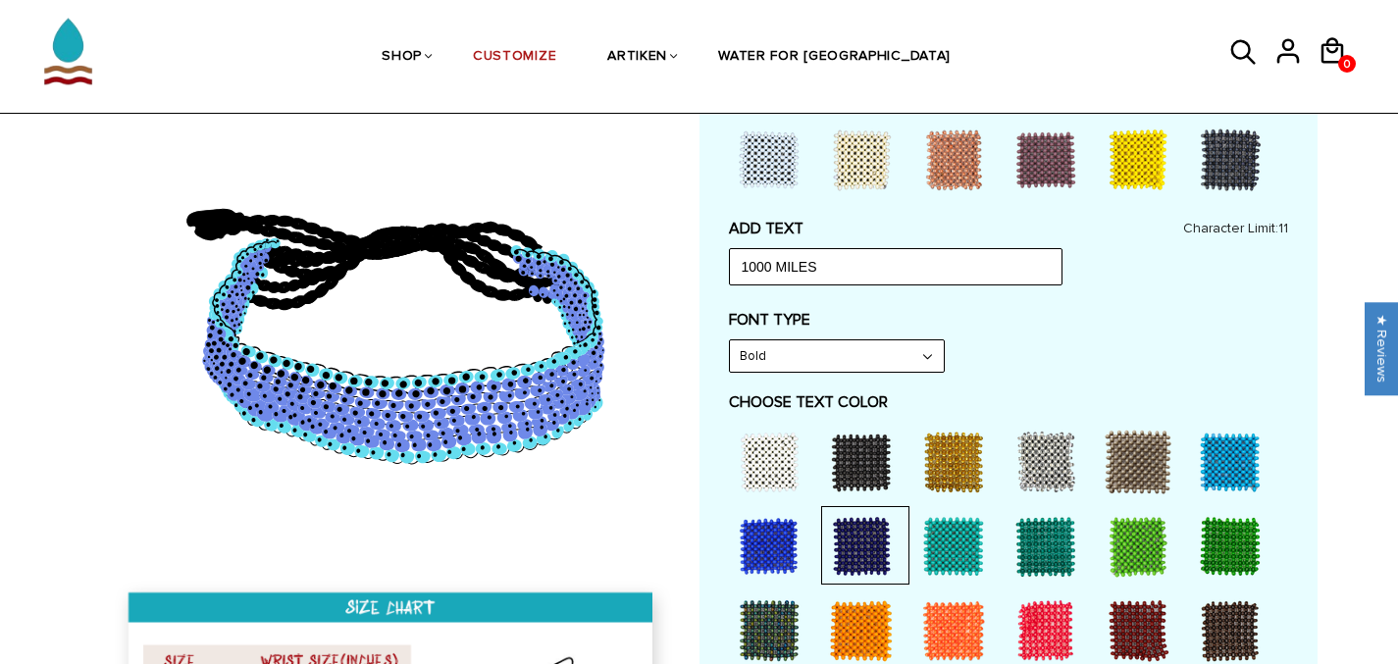
click at [866, 470] on div at bounding box center [861, 462] width 79 height 79
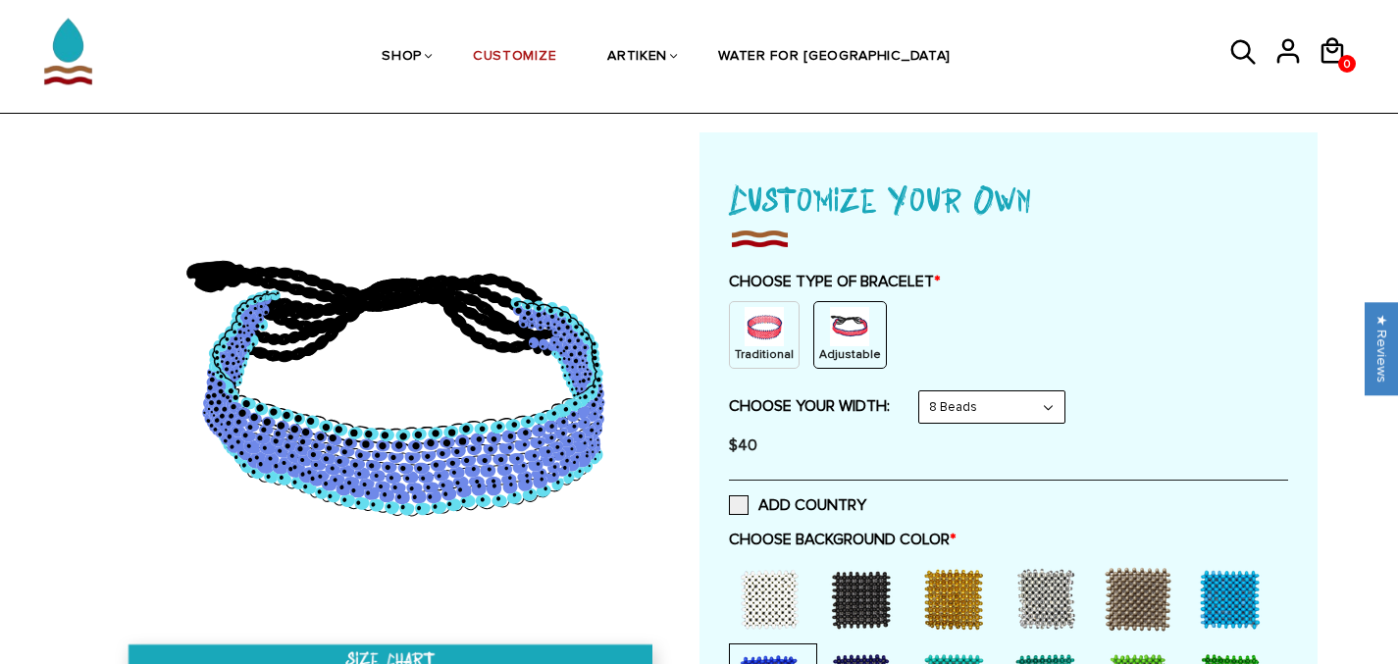
scroll to position [0, 0]
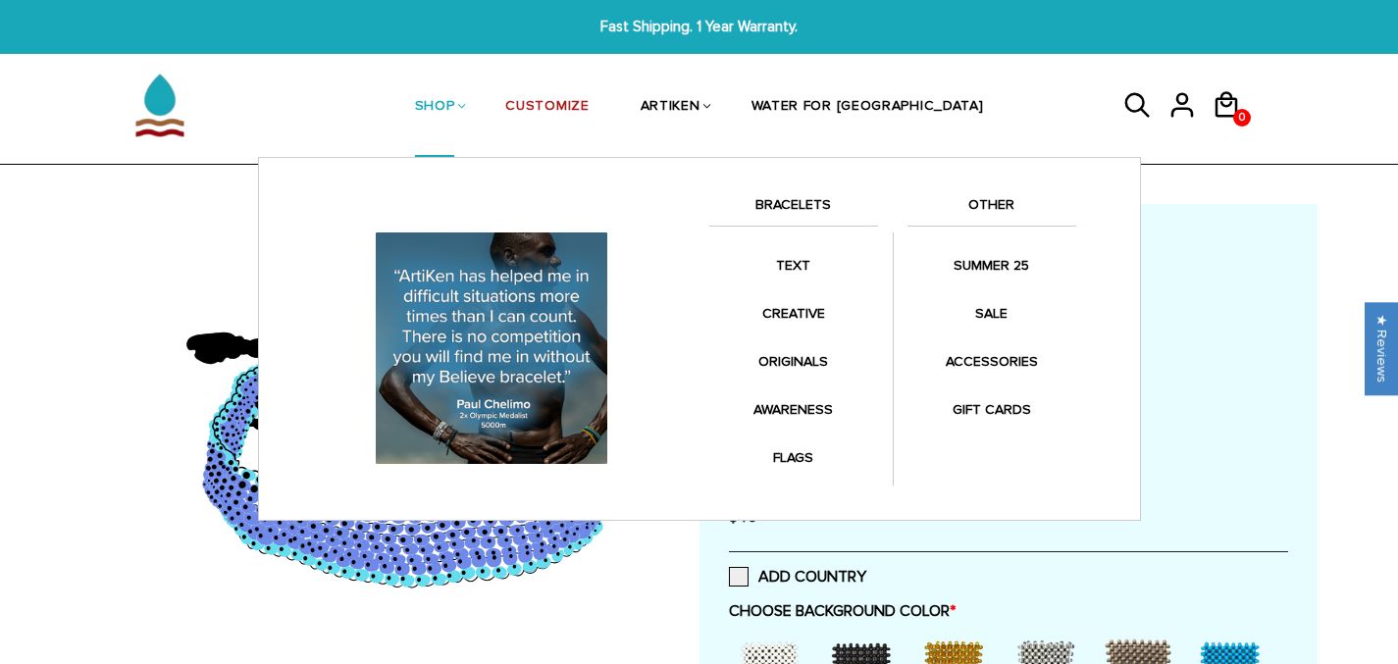
click at [455, 94] on link "SHOP" at bounding box center [435, 107] width 40 height 101
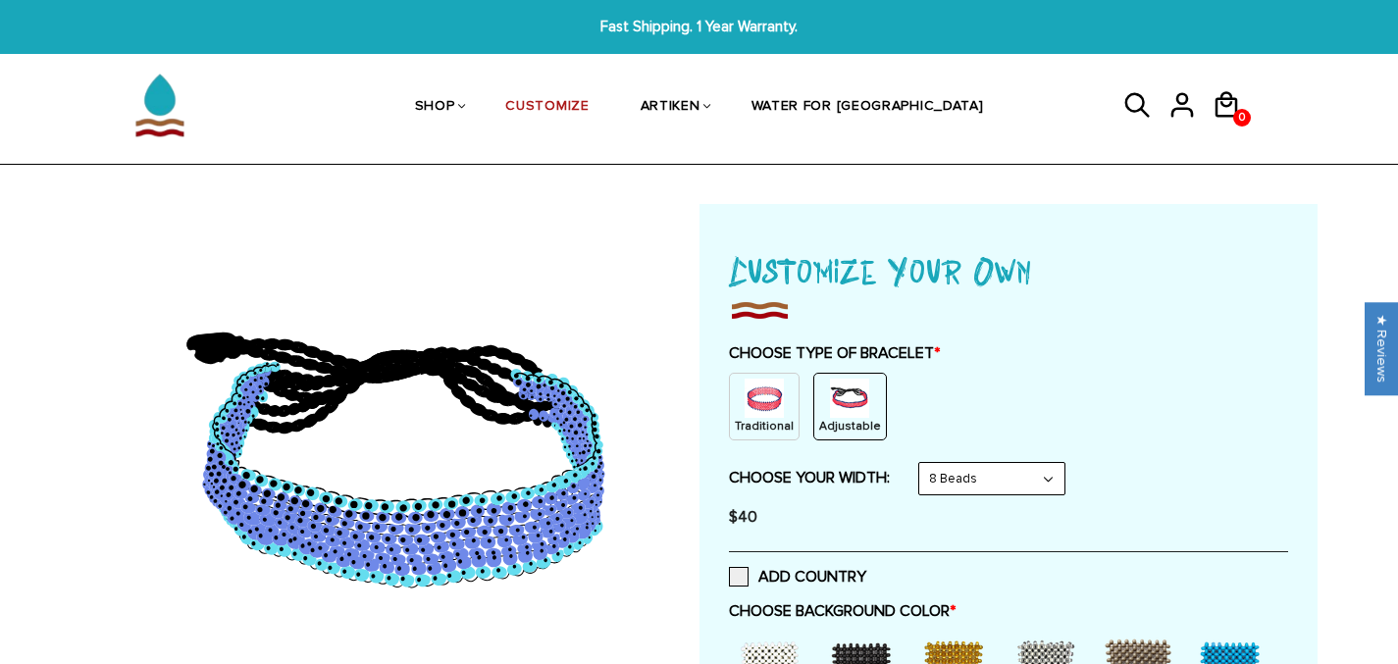
click at [337, 124] on ul "SHOP BRACELETS TEXT Inspirational fuel for maximum growth." at bounding box center [699, 106] width 785 height 101
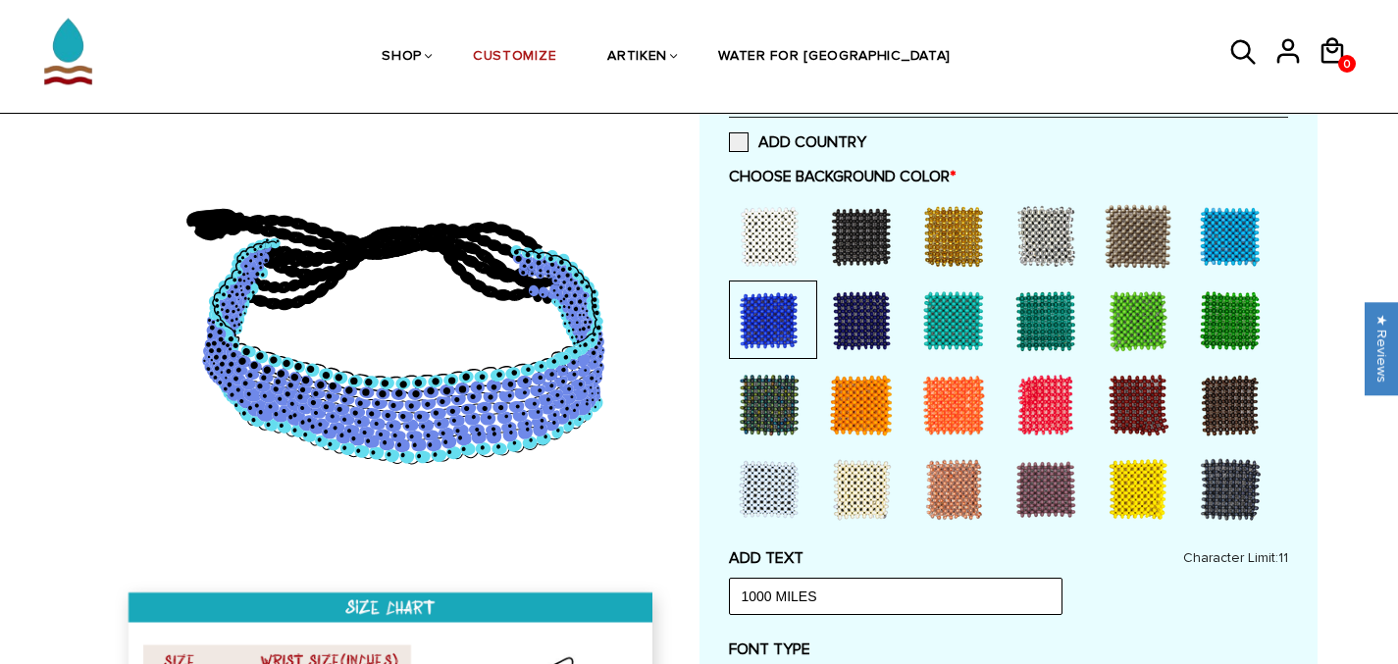
scroll to position [389, 0]
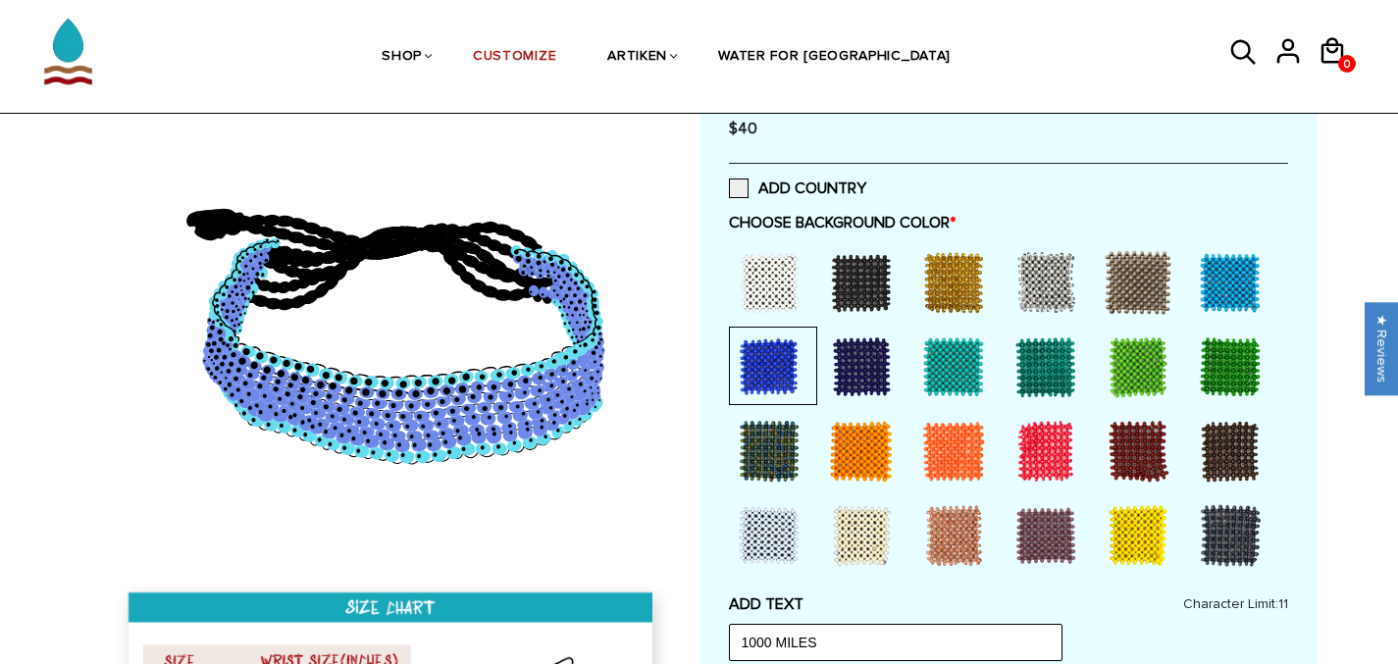
click at [878, 373] on div at bounding box center [861, 367] width 79 height 79
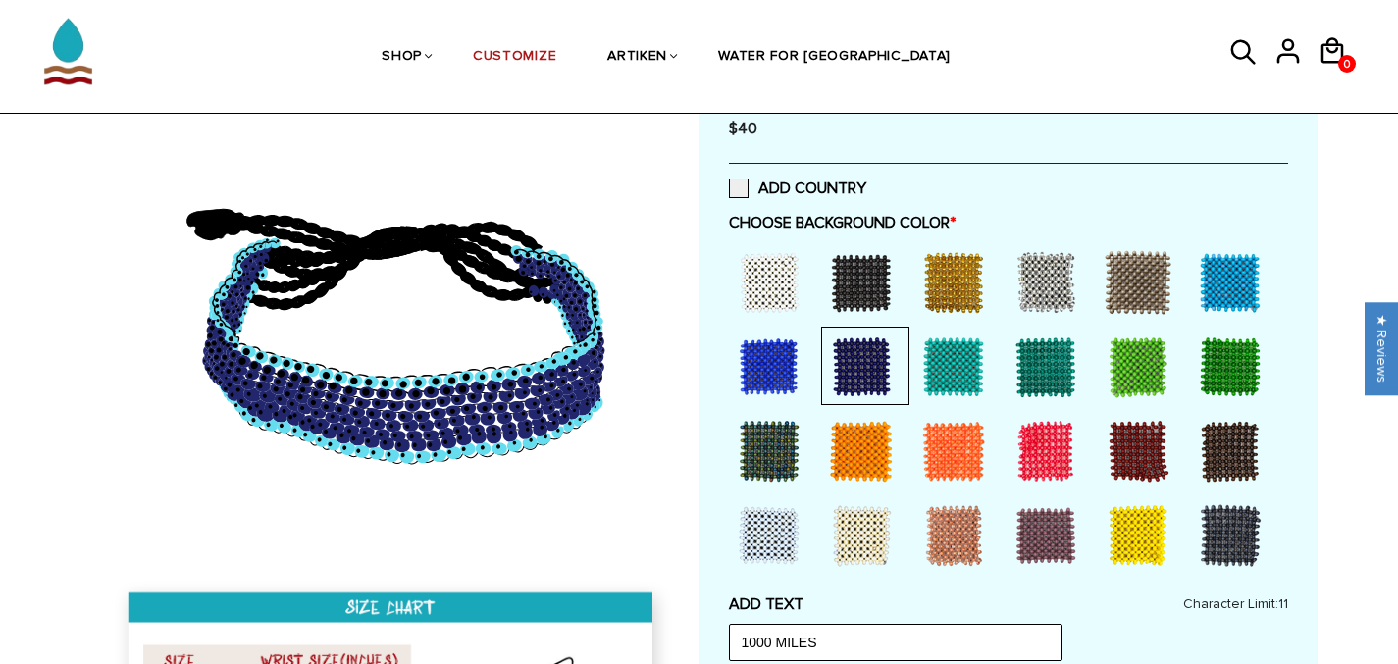
click at [863, 296] on div at bounding box center [861, 282] width 79 height 79
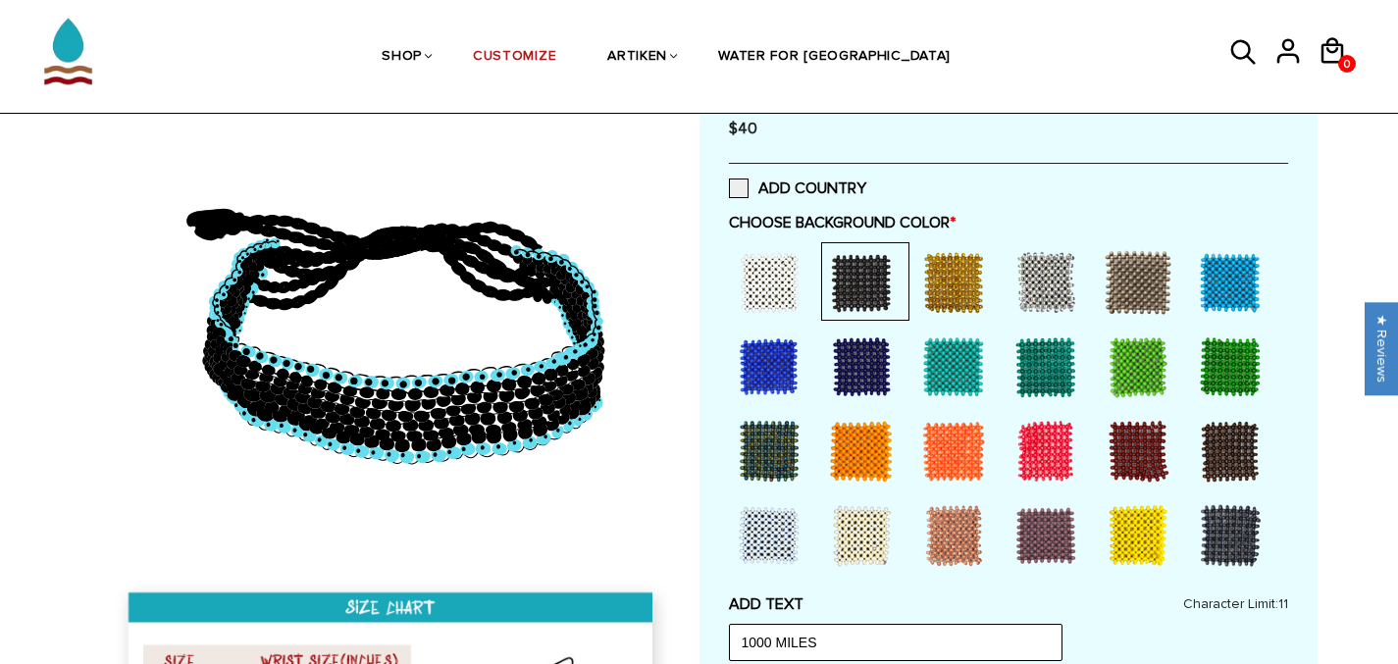
click at [863, 362] on div at bounding box center [861, 367] width 79 height 79
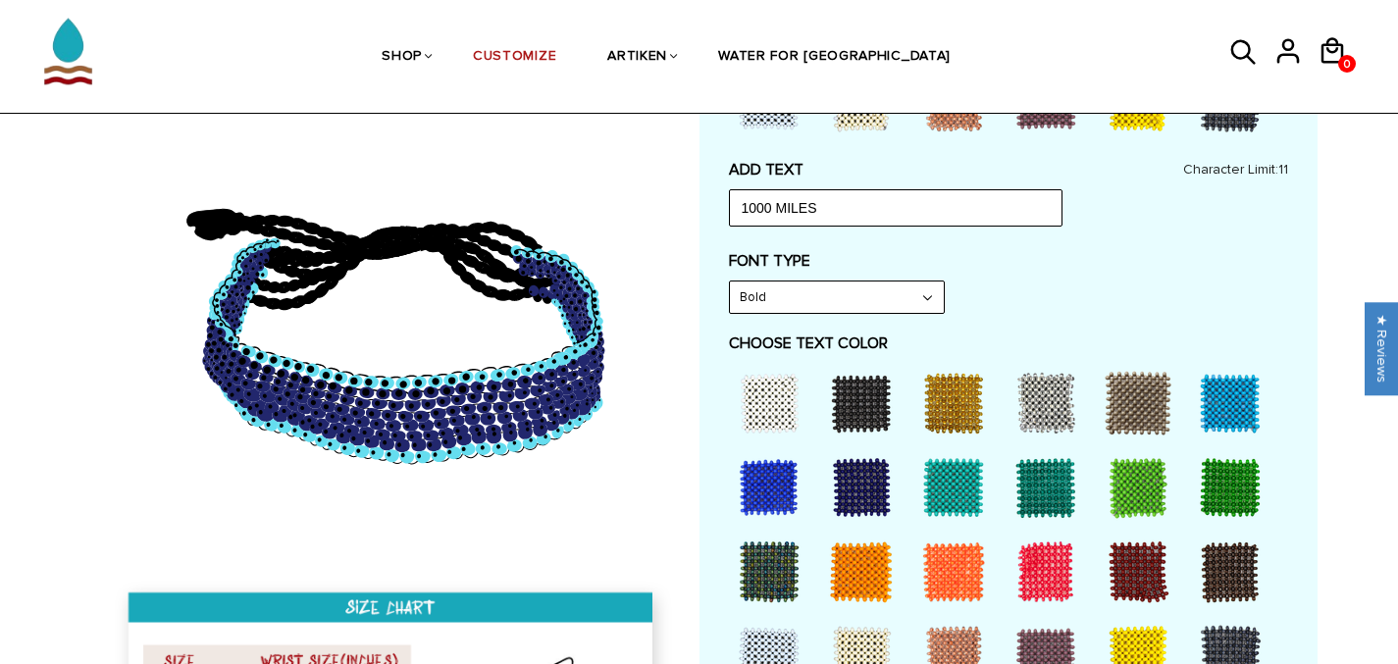
scroll to position [849, 0]
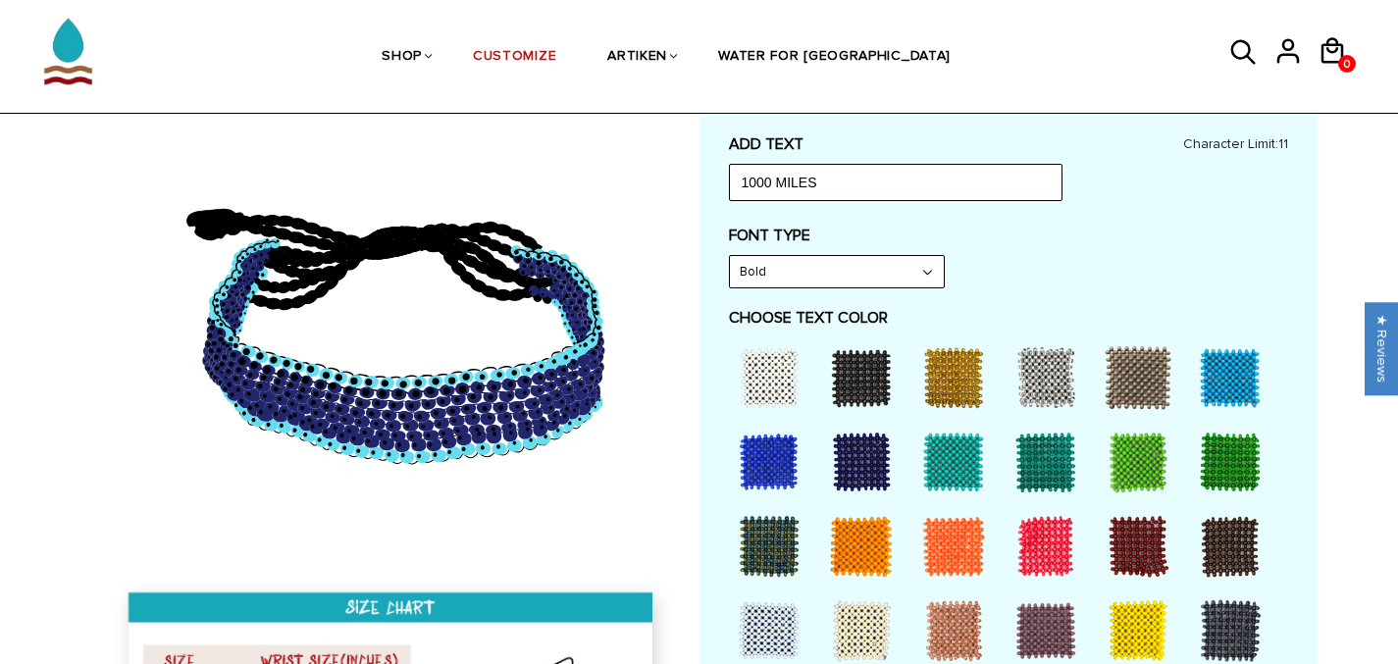
click at [768, 392] on div at bounding box center [769, 378] width 79 height 79
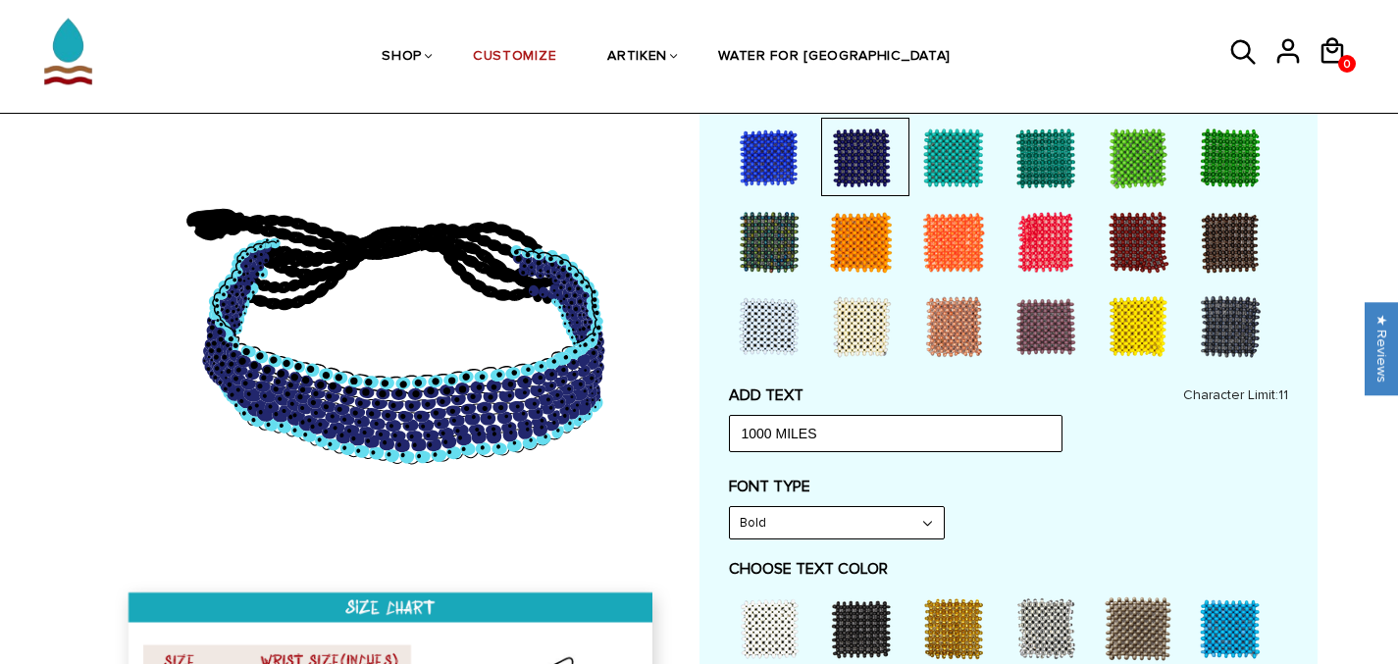
scroll to position [610, 0]
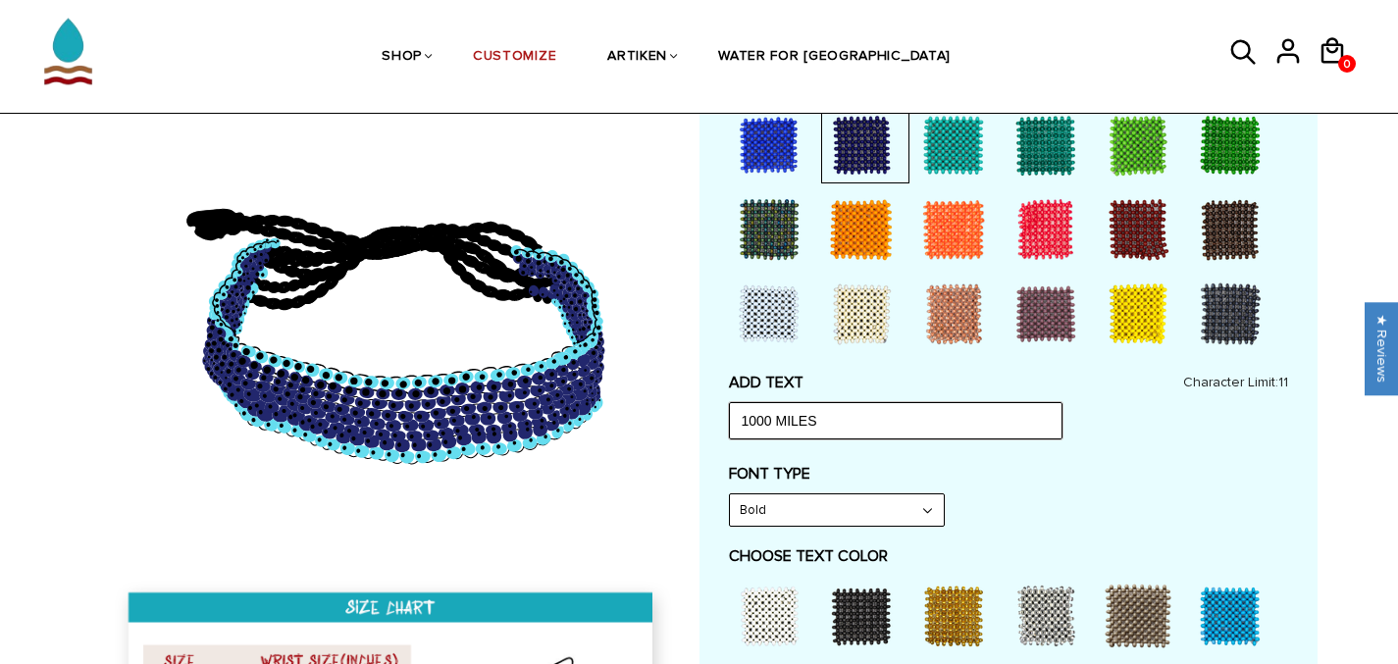
click at [801, 421] on input "1000 MILES" at bounding box center [896, 420] width 334 height 37
type input "M"
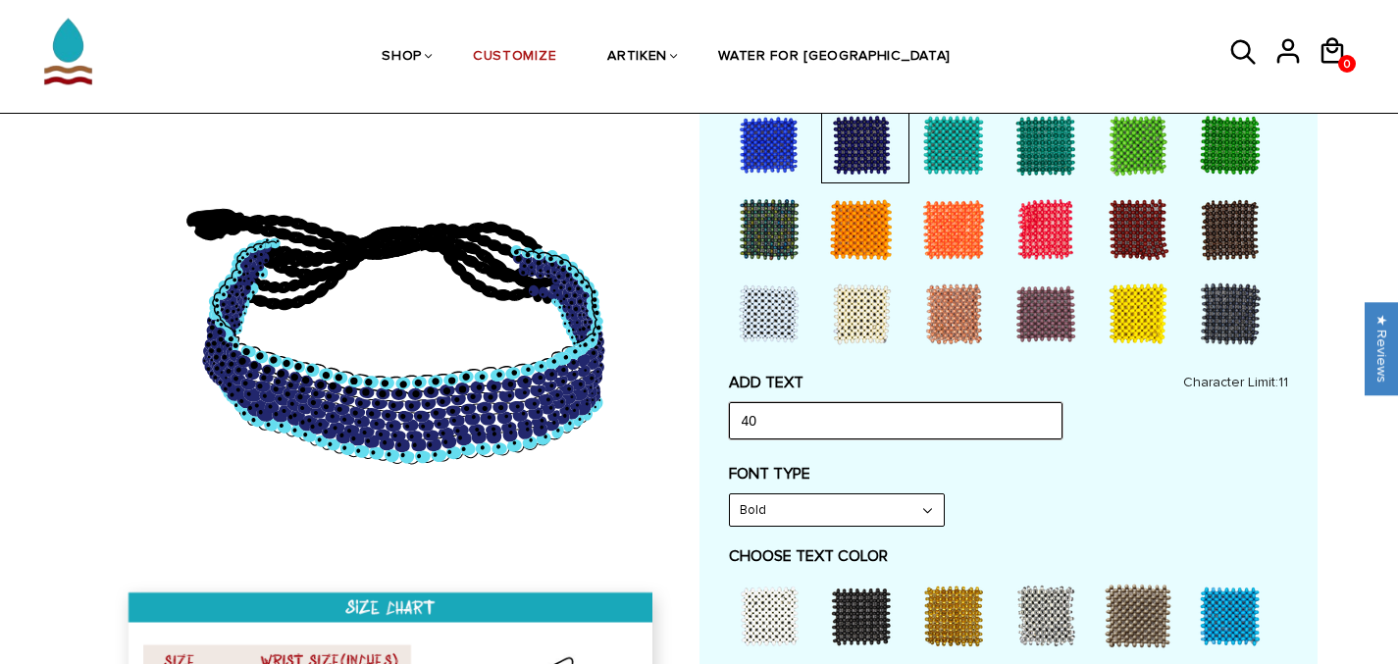
type input "4"
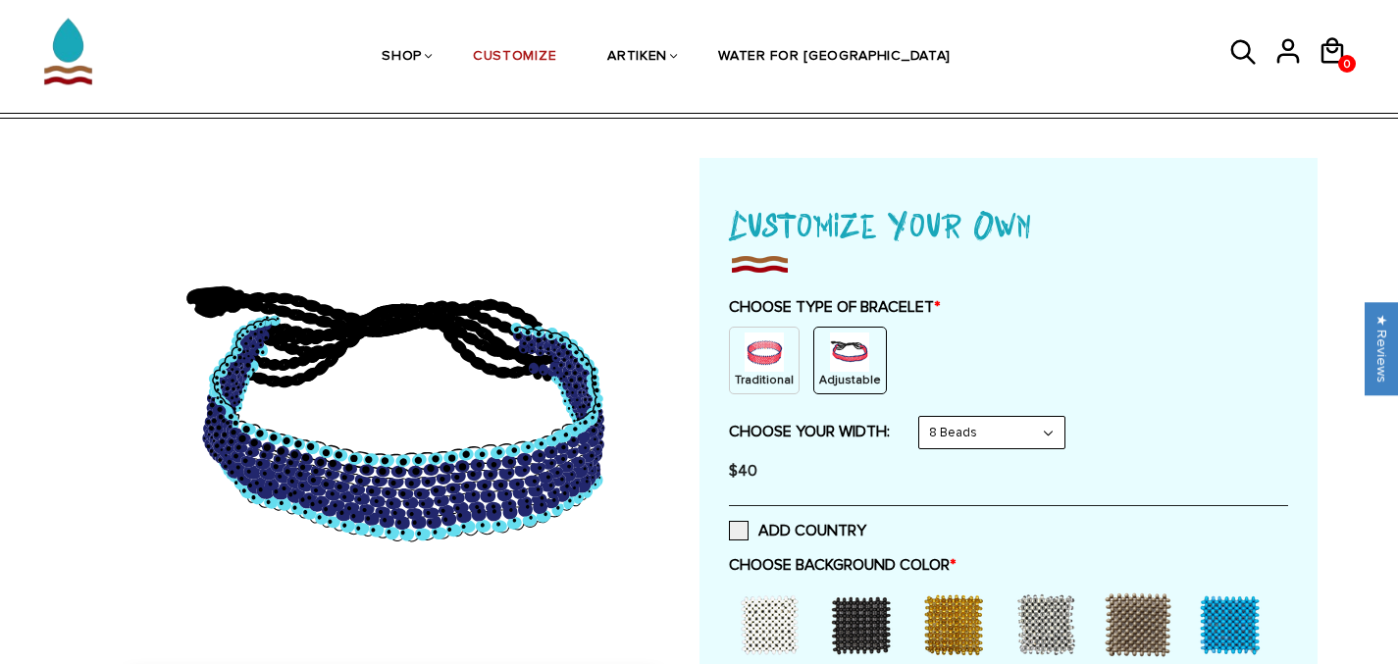
scroll to position [53, 0]
